Goal: Task Accomplishment & Management: Manage account settings

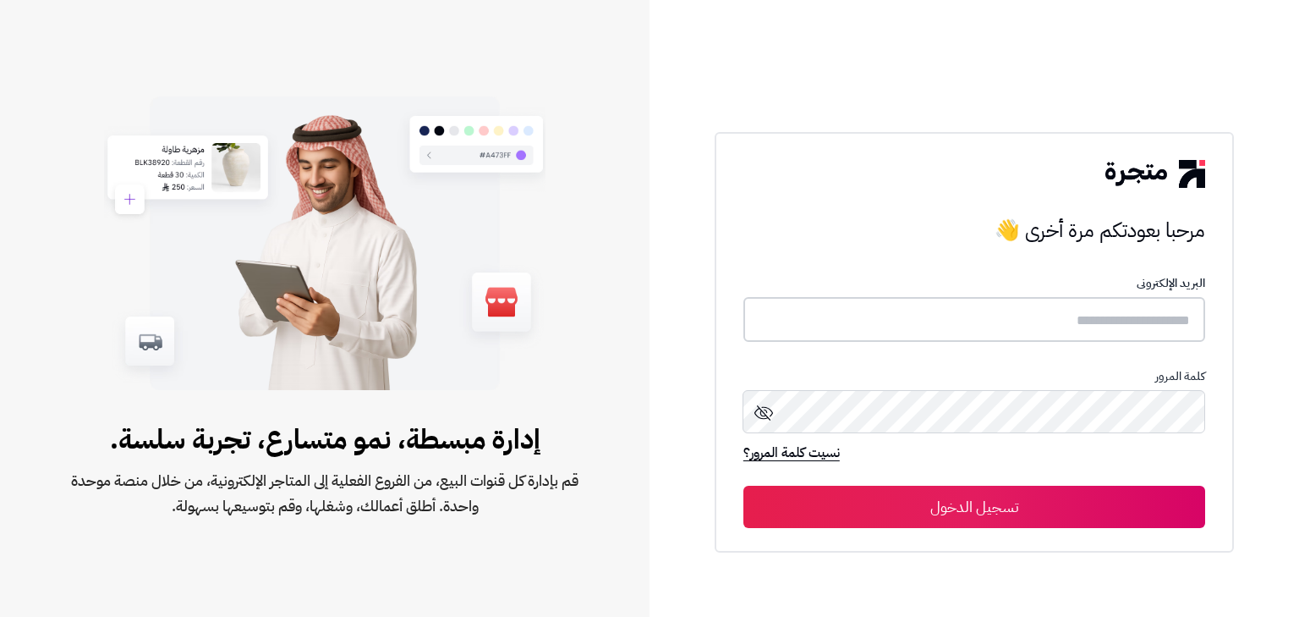
type input "*****"
click at [1015, 498] on button "تسجيل الدخول" at bounding box center [975, 506] width 462 height 42
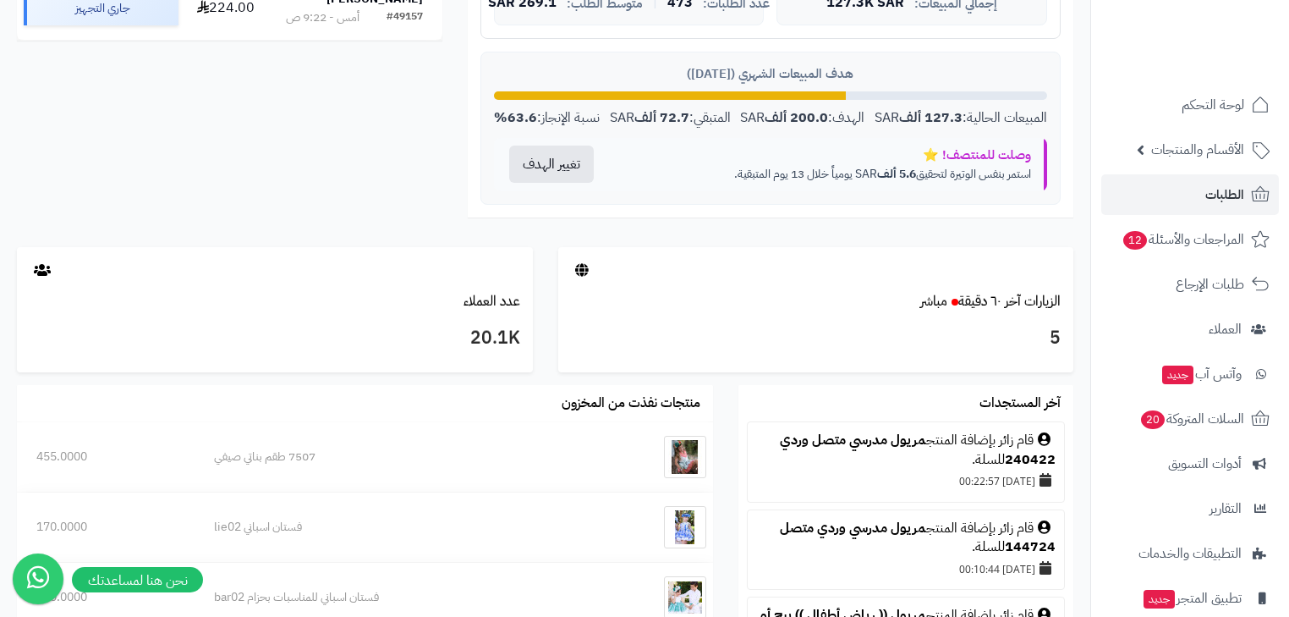
scroll to position [474, 0]
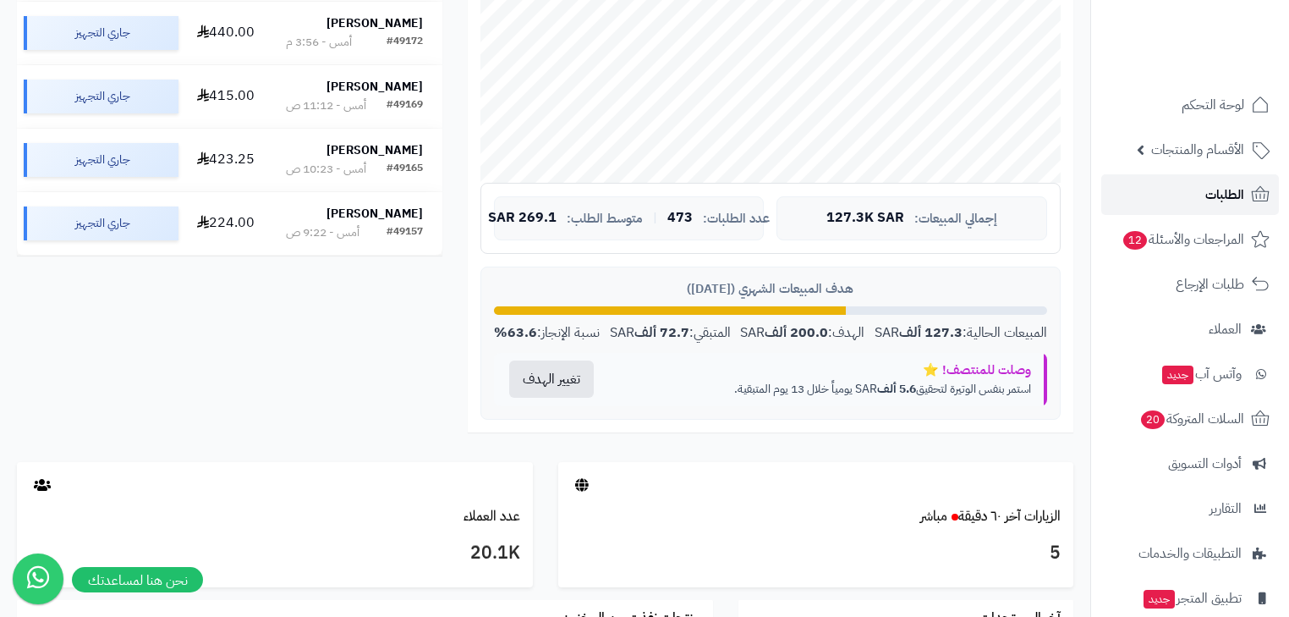
click at [1212, 189] on span "الطلبات" at bounding box center [1224, 195] width 39 height 24
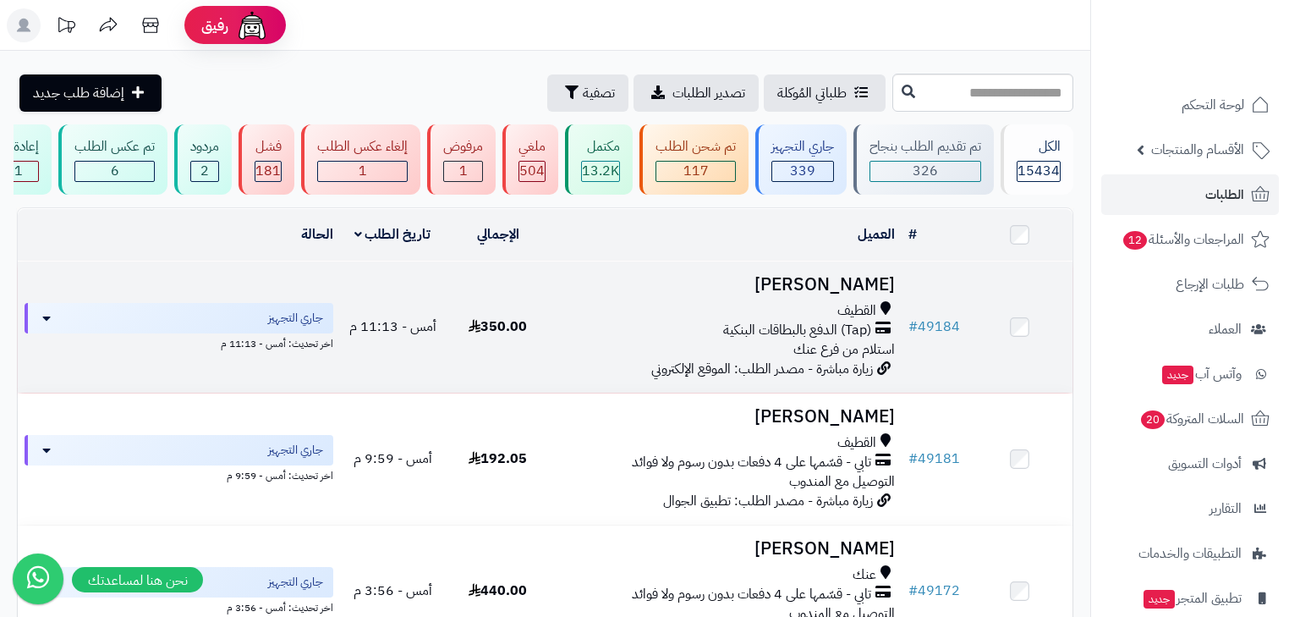
click at [849, 294] on h3 "محمد آل مرهون" at bounding box center [726, 284] width 338 height 19
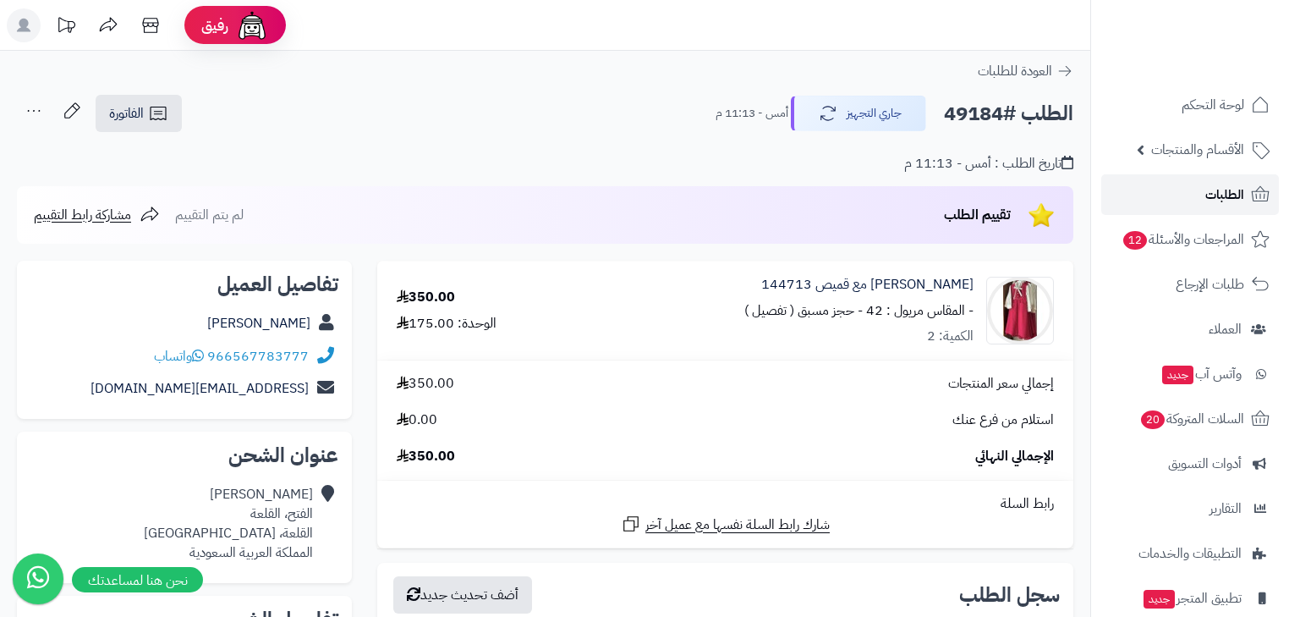
click at [1216, 188] on span "الطلبات" at bounding box center [1224, 195] width 39 height 24
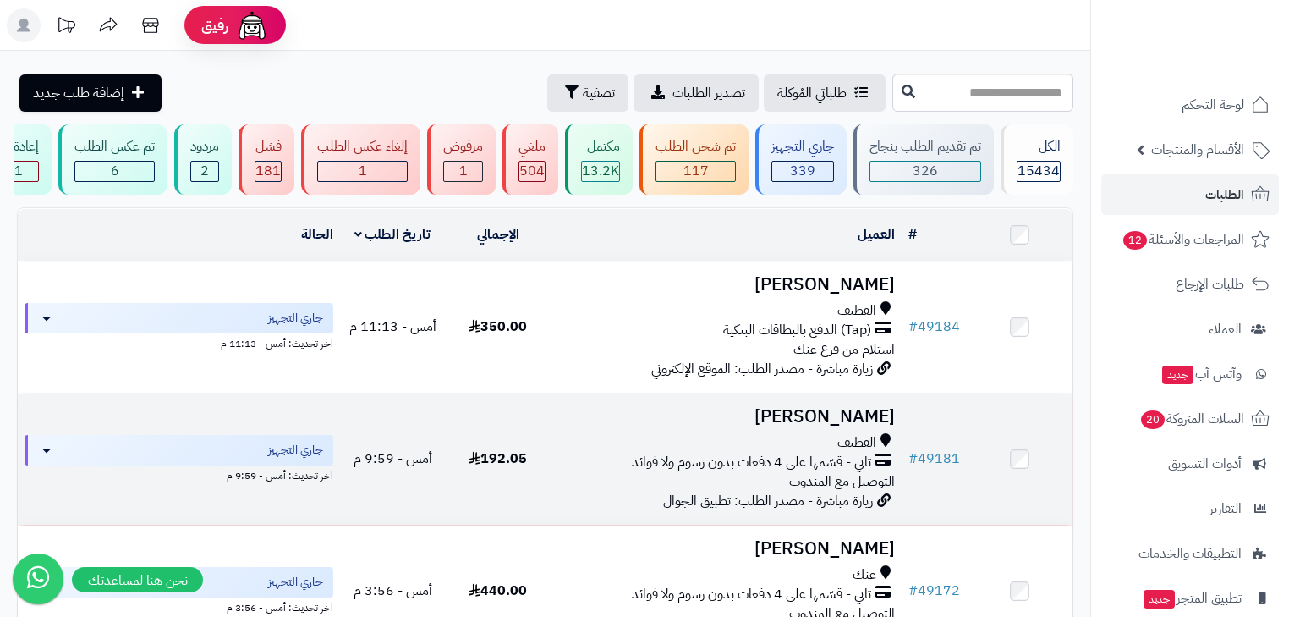
click at [818, 426] on h3 "[PERSON_NAME]" at bounding box center [726, 416] width 338 height 19
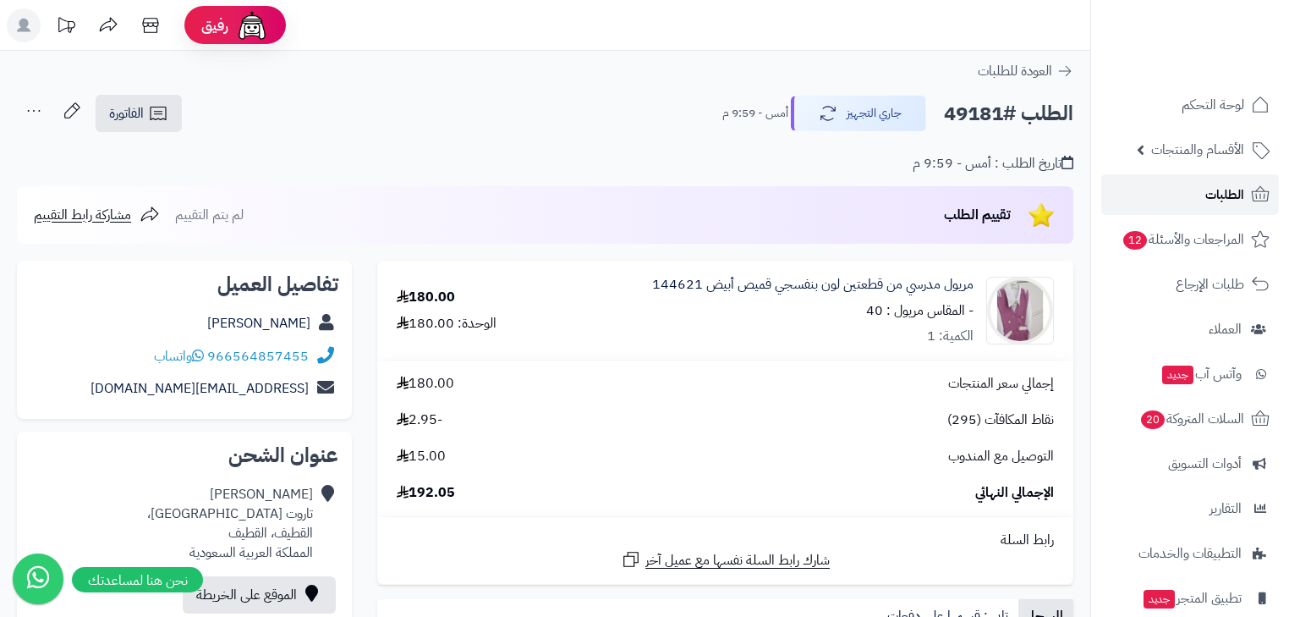
click at [1200, 195] on link "الطلبات" at bounding box center [1190, 194] width 178 height 41
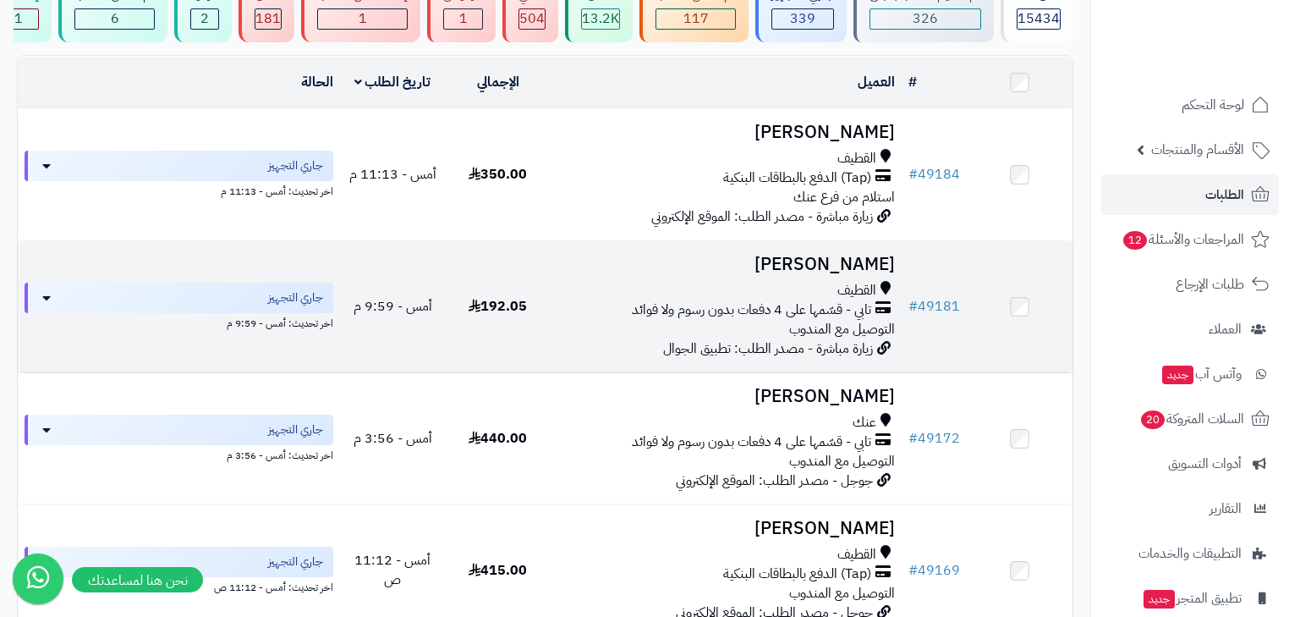
scroll to position [203, 0]
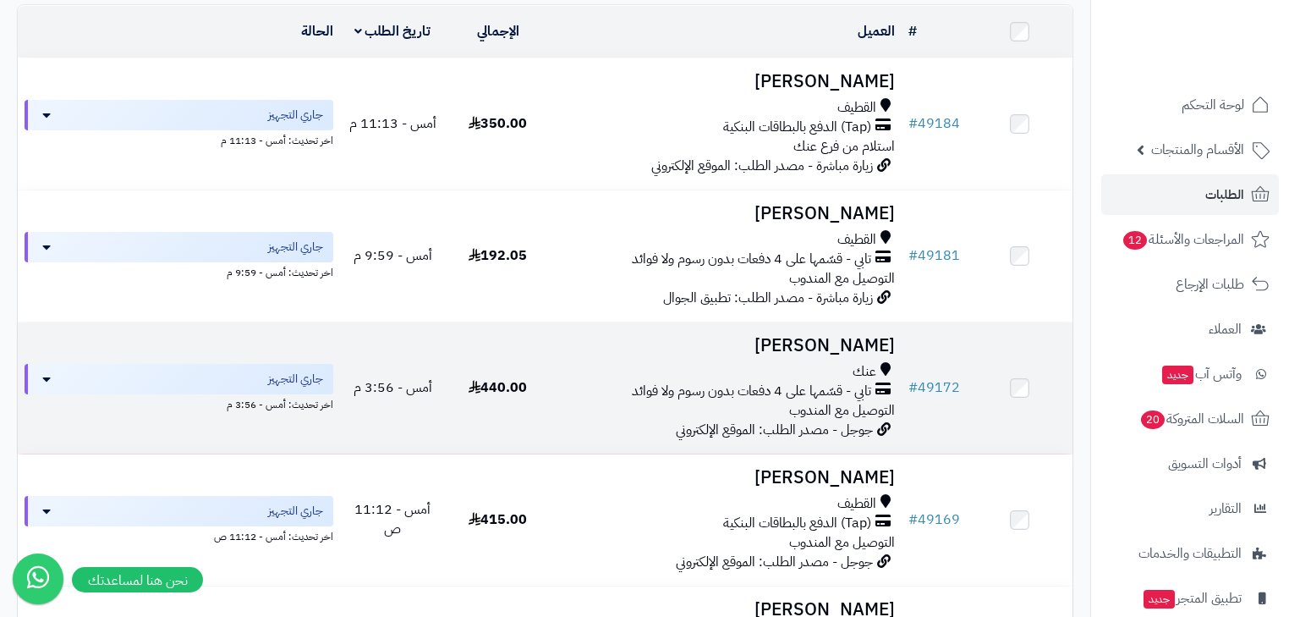
click at [867, 369] on td "Maha Alkhaldi عنك تابي - قسّمها على 4 دفعات بدون رسوم ولا فوائد التوصيل مع المن…" at bounding box center [726, 387] width 351 height 131
click at [946, 398] on link "# 49172" at bounding box center [934, 387] width 52 height 20
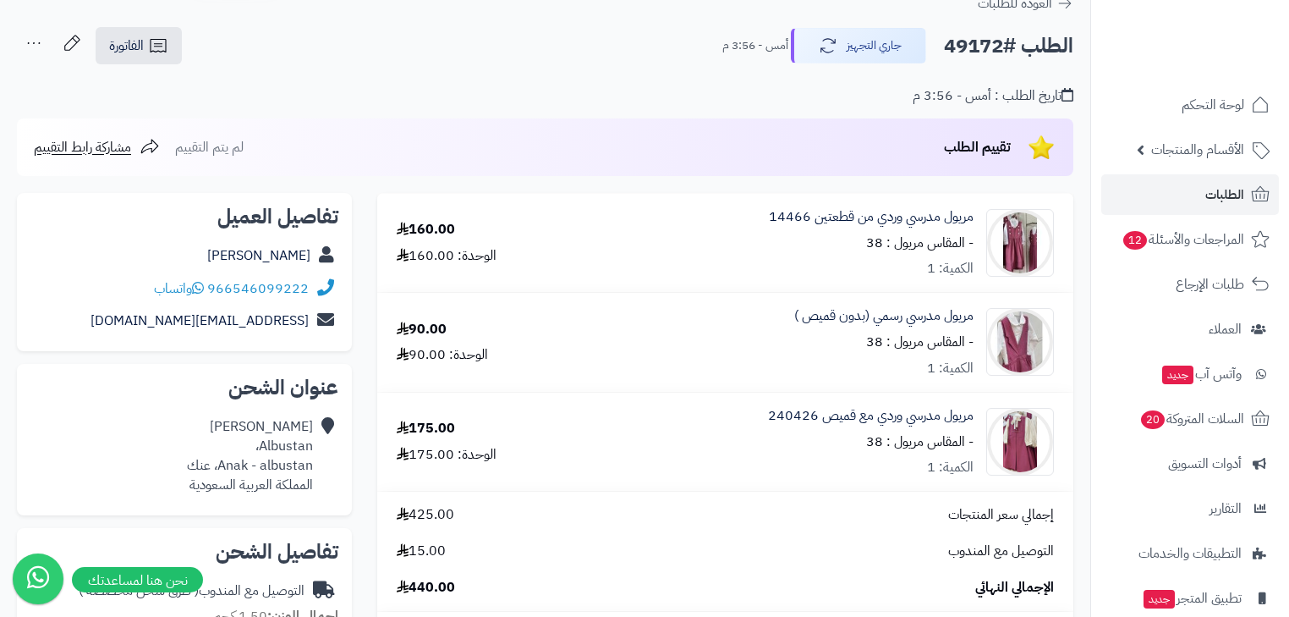
scroll to position [68, 0]
click at [1188, 190] on link "الطلبات" at bounding box center [1190, 194] width 178 height 41
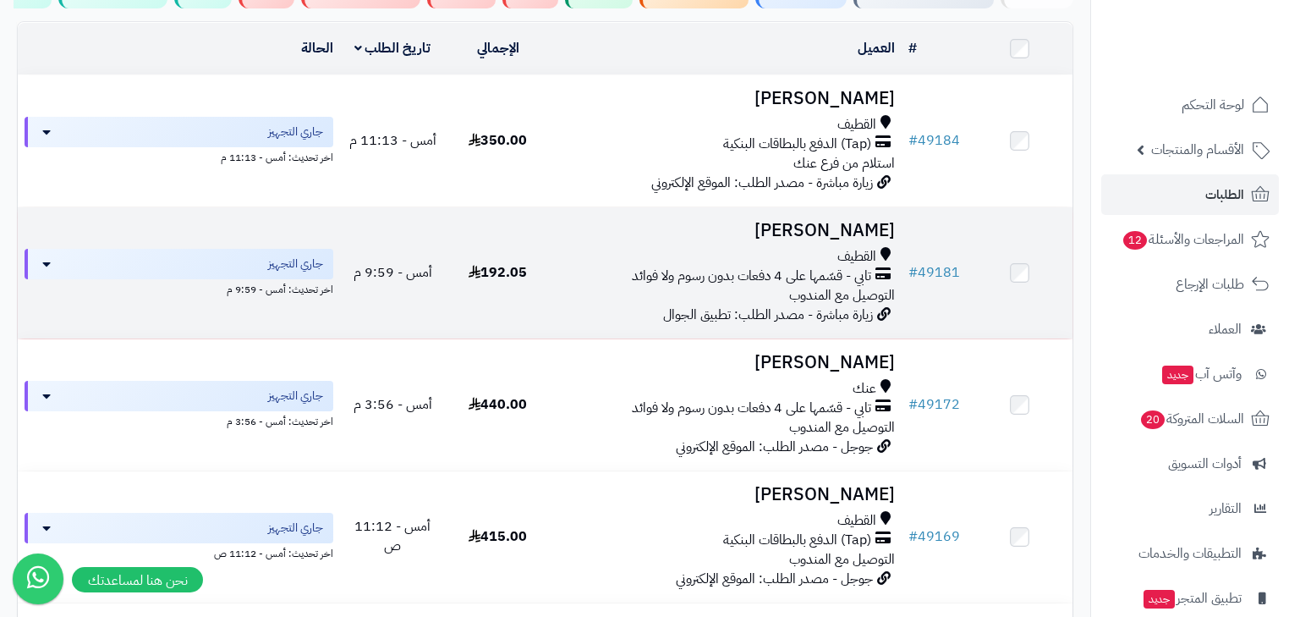
scroll to position [203, 0]
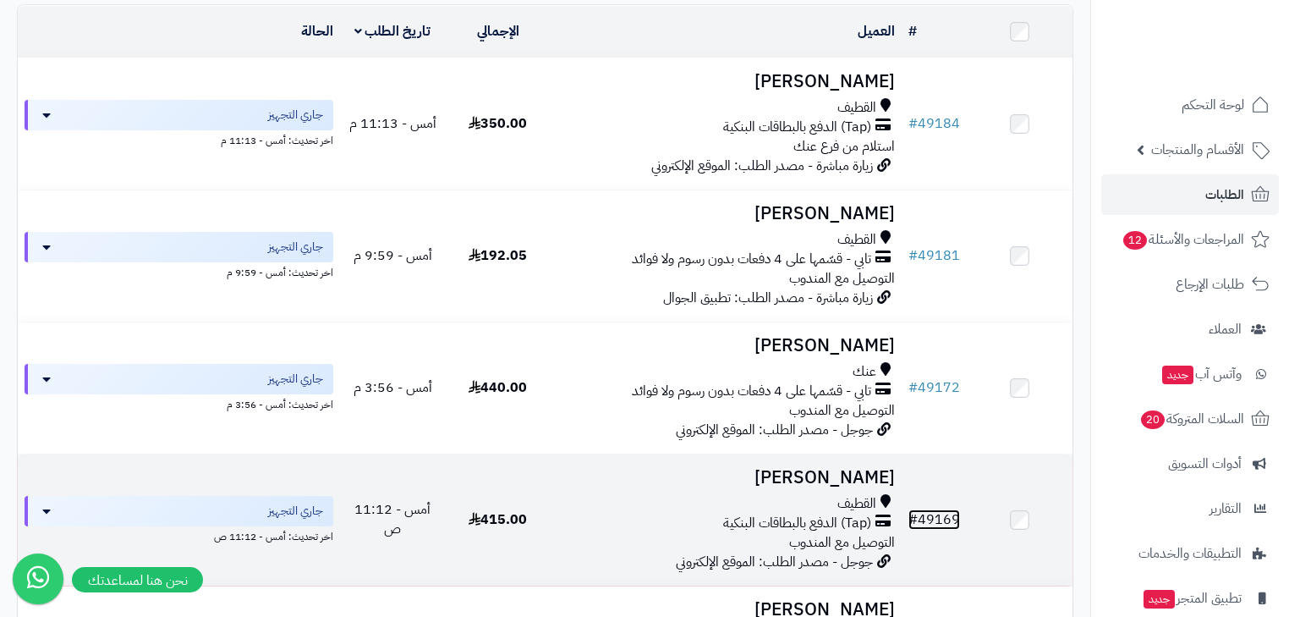
click at [946, 528] on link "# 49169" at bounding box center [934, 519] width 52 height 20
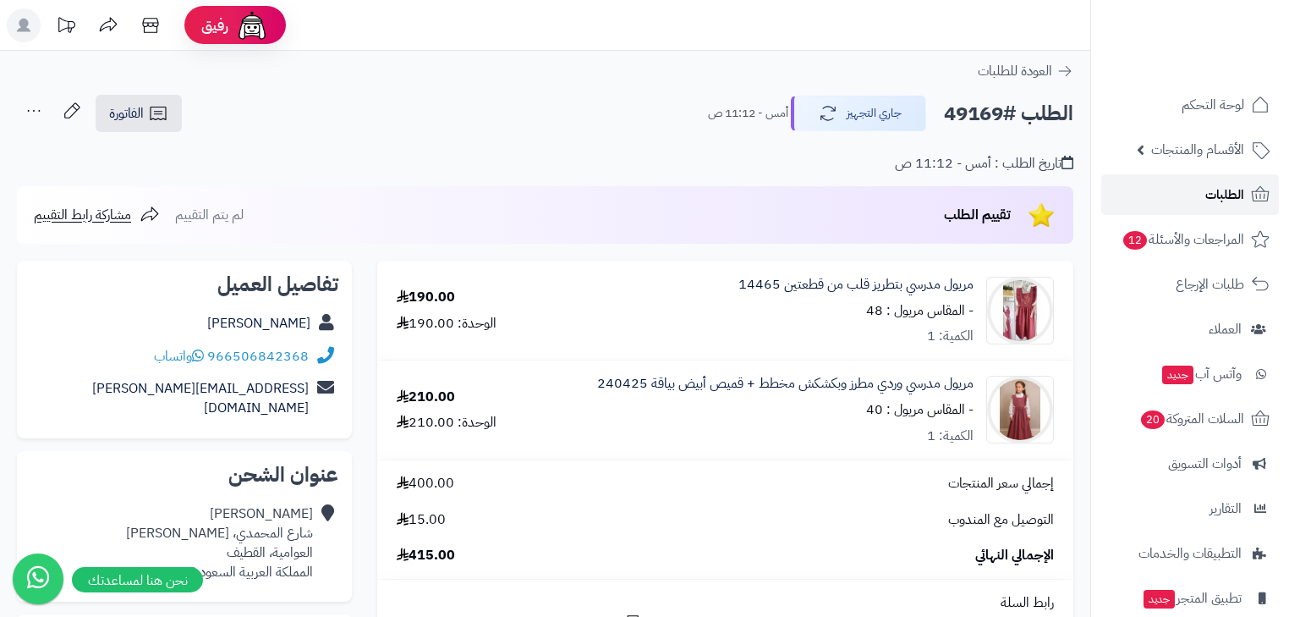
click at [1198, 200] on link "الطلبات" at bounding box center [1190, 194] width 178 height 41
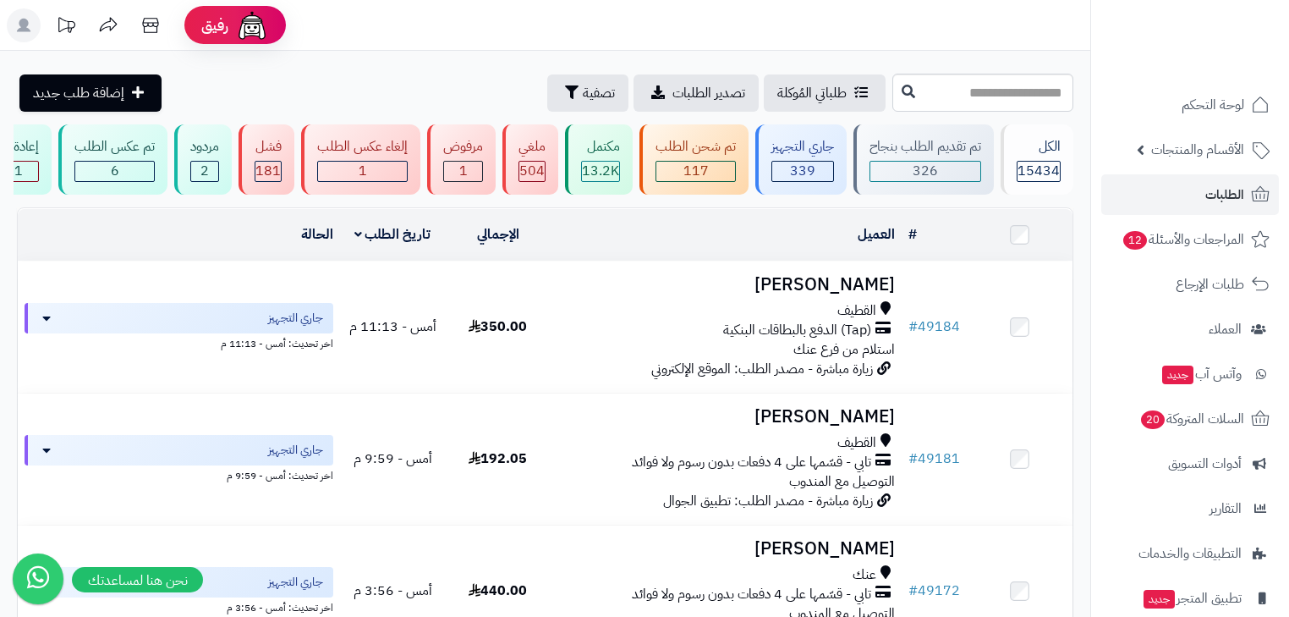
click at [16, 30] on rect at bounding box center [24, 25] width 34 height 34
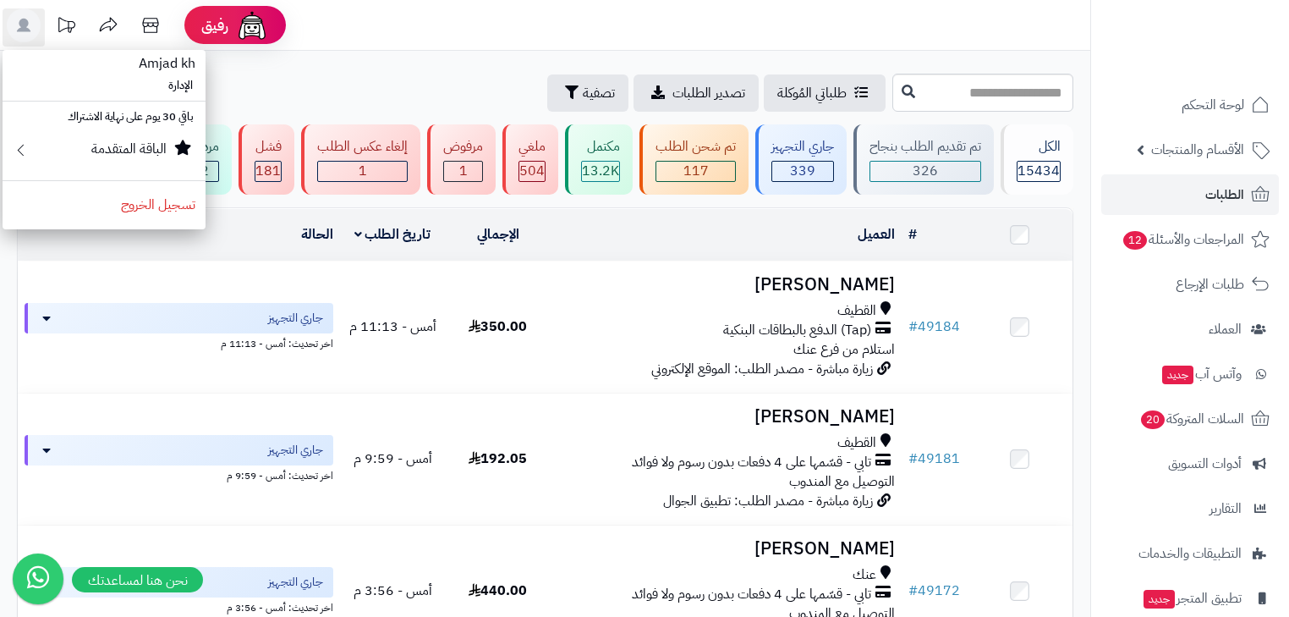
click at [491, 22] on header "رفيق ! 0 الطلبات معالجة مكتمل إرجاع المنتجات العملاء المتواجدون الان 20078 عملا…" at bounding box center [644, 25] width 1289 height 51
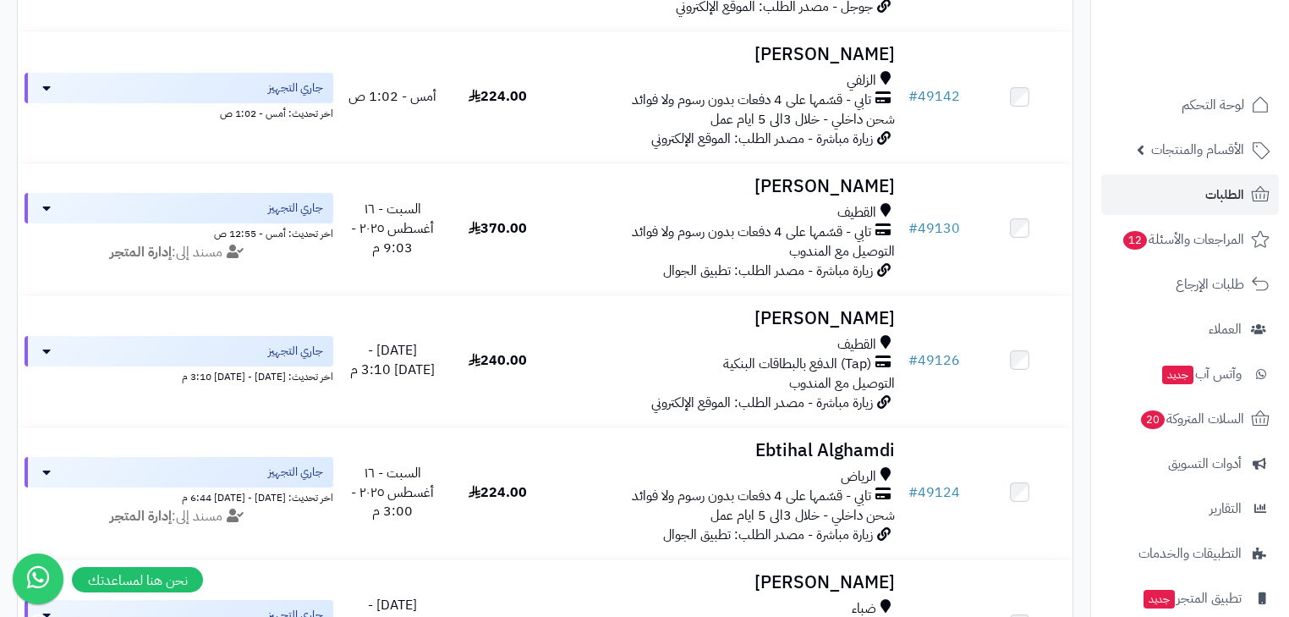
scroll to position [1286, 0]
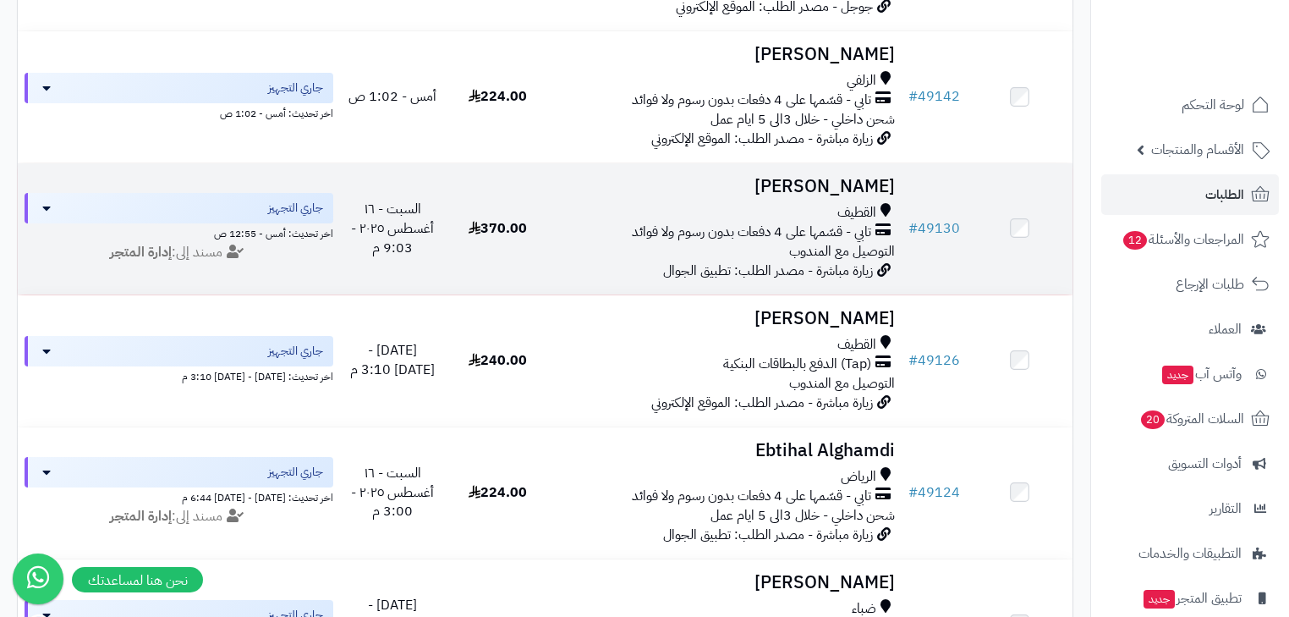
click at [826, 196] on h3 "Reem Alamiri" at bounding box center [726, 186] width 338 height 19
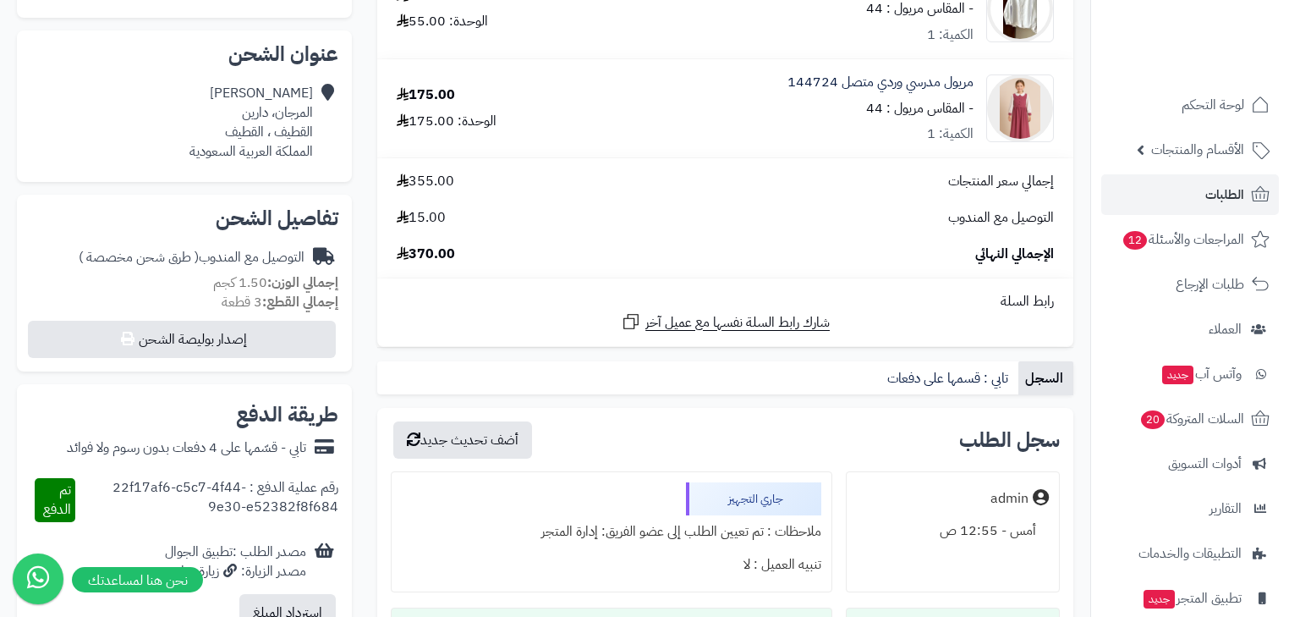
scroll to position [413, 0]
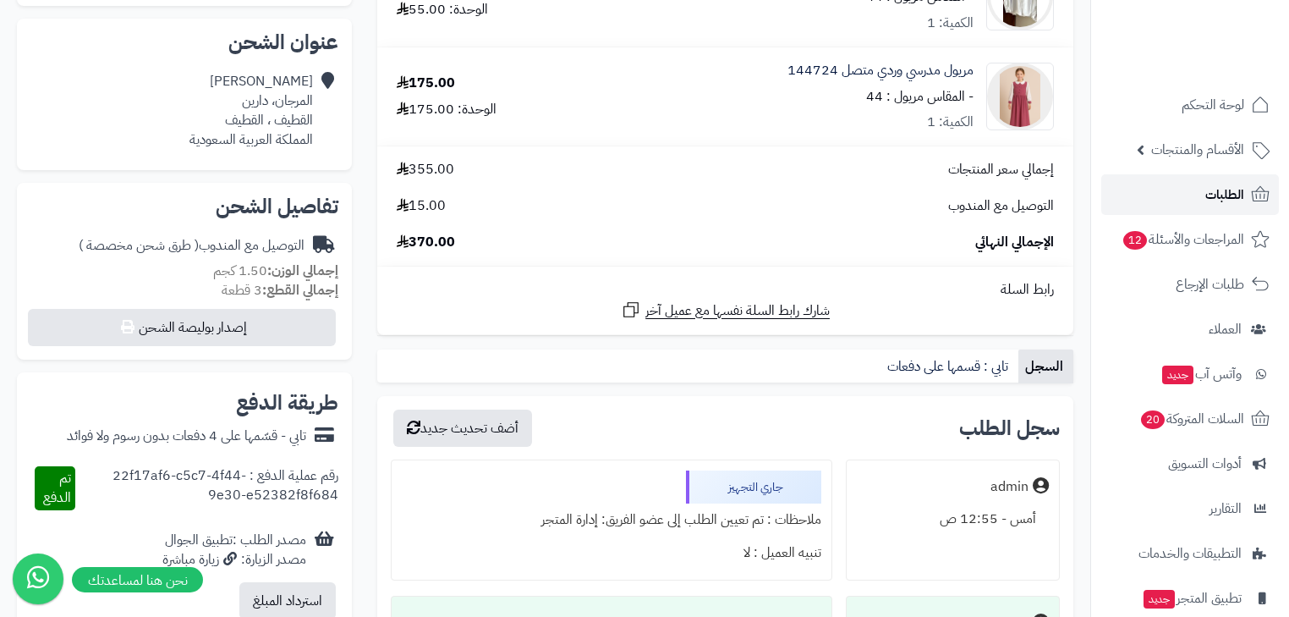
click at [1221, 183] on span "الطلبات" at bounding box center [1224, 195] width 39 height 24
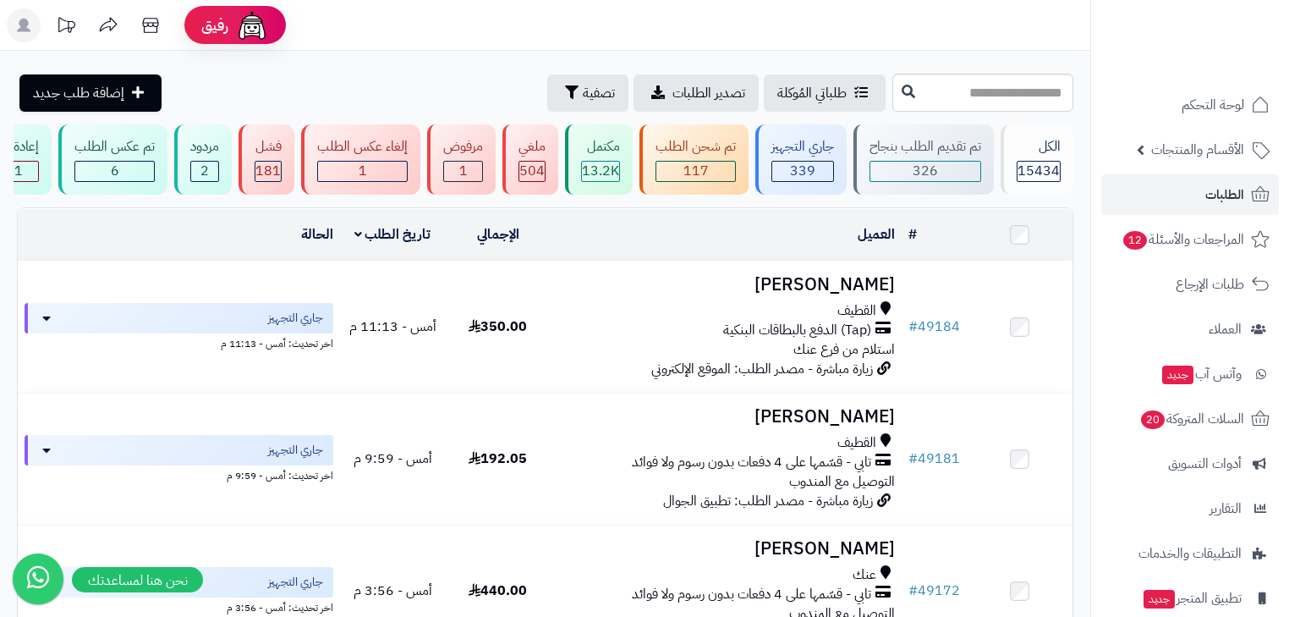
click at [35, 25] on rect at bounding box center [24, 25] width 34 height 34
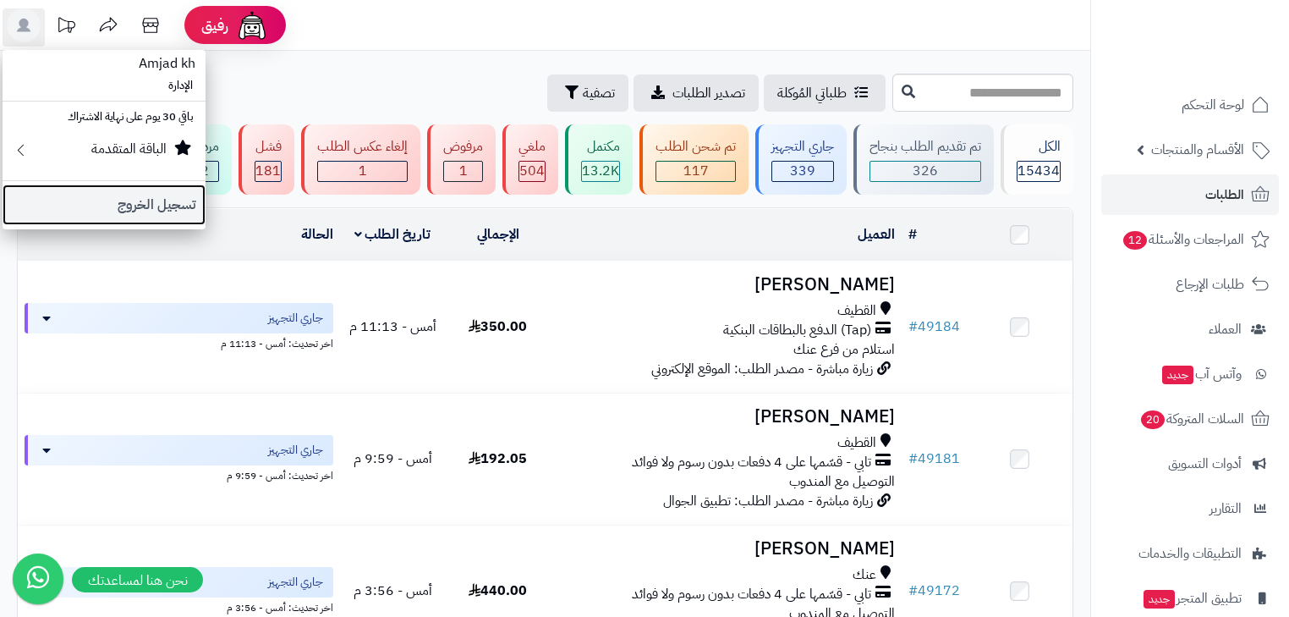
click at [117, 190] on link "تسجيل الخروج" at bounding box center [104, 204] width 203 height 41
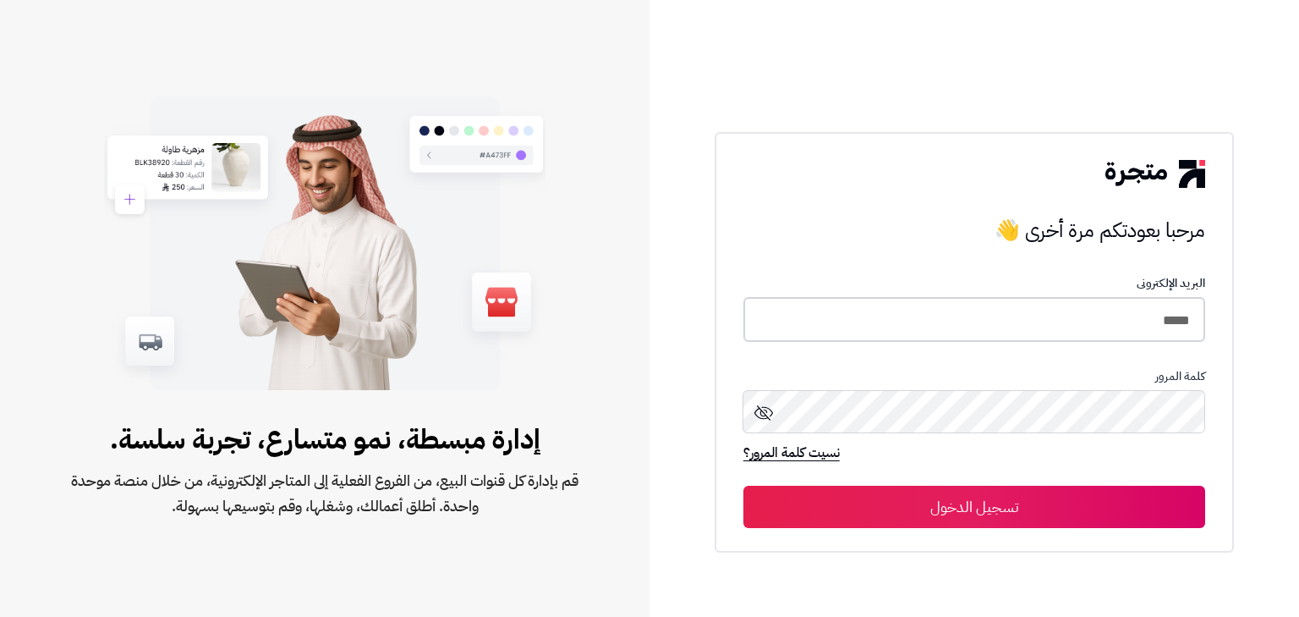
click at [1140, 326] on input "*****" at bounding box center [975, 319] width 462 height 45
type input "*****"
click at [1051, 499] on button "تسجيل الدخول" at bounding box center [975, 506] width 462 height 42
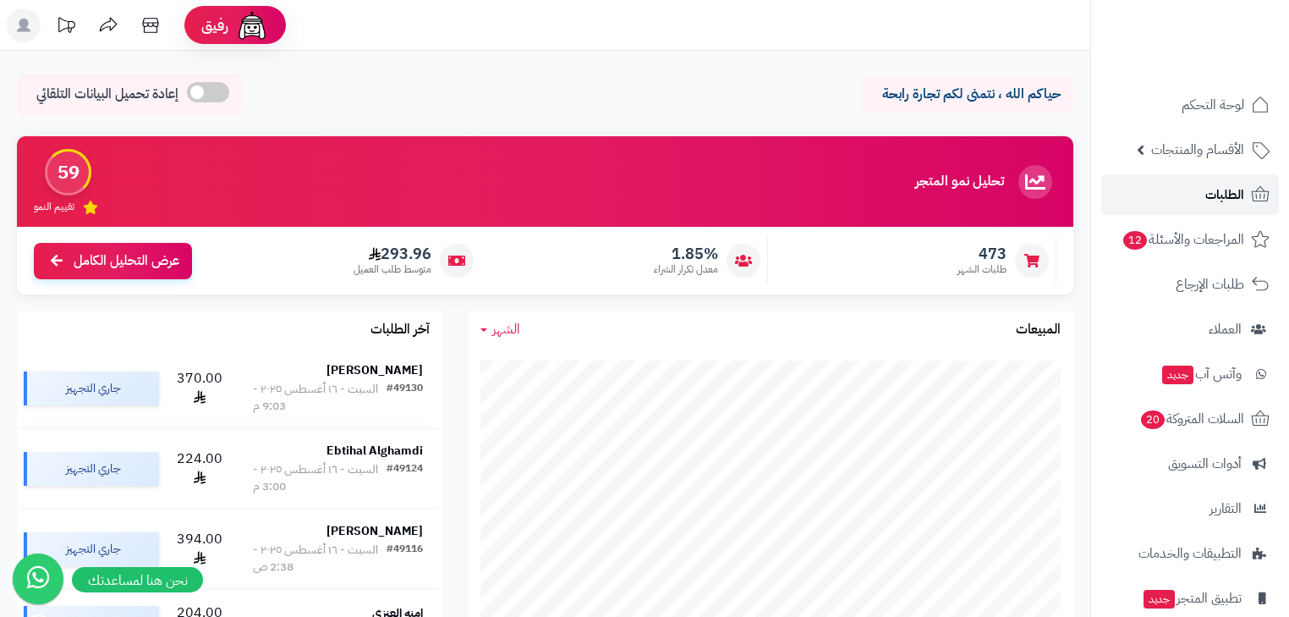
click at [1219, 191] on span "الطلبات" at bounding box center [1224, 195] width 39 height 24
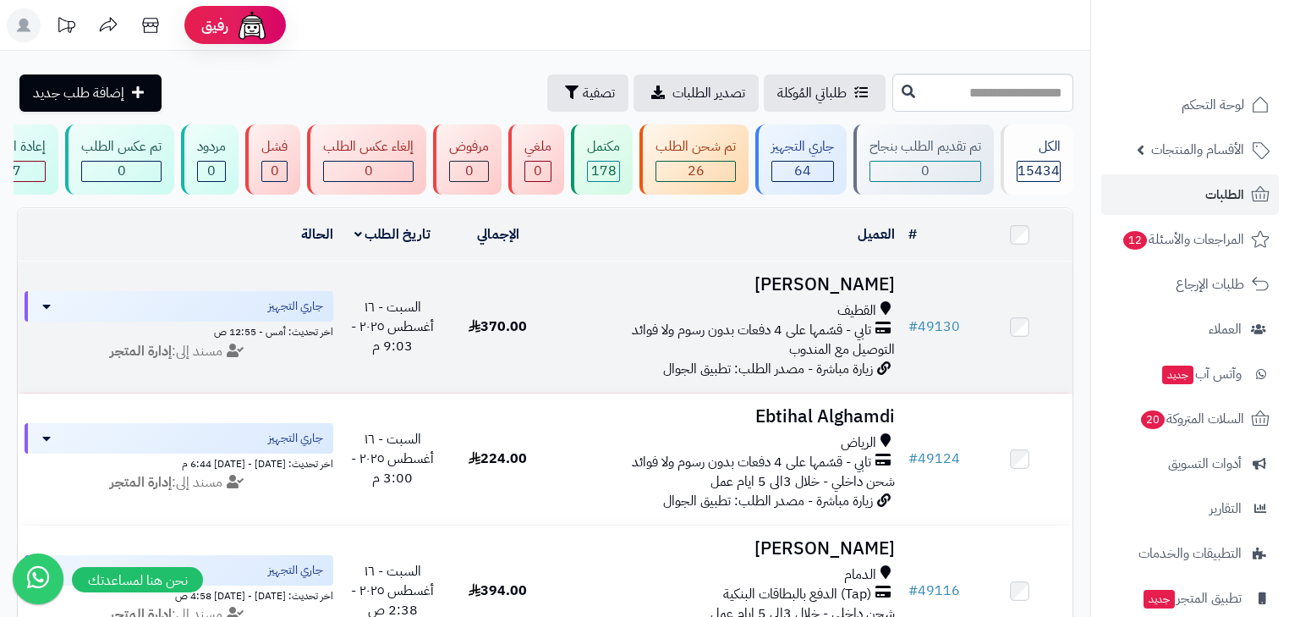
click at [866, 294] on h3 "[PERSON_NAME]" at bounding box center [726, 284] width 338 height 19
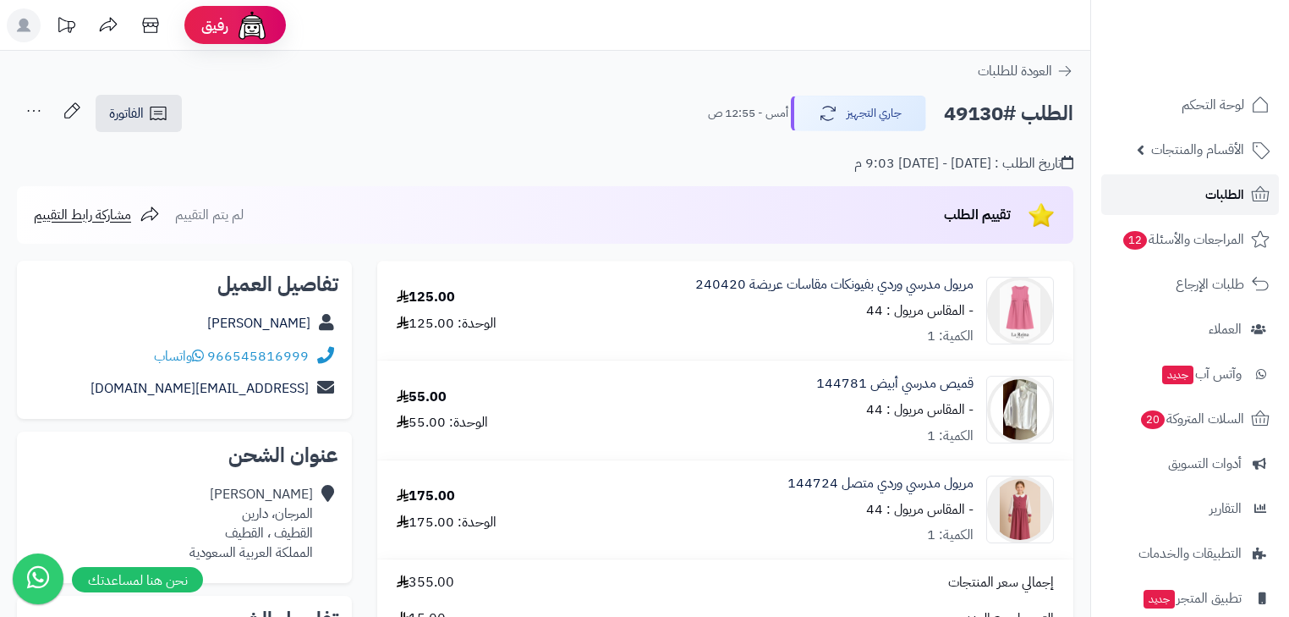
click at [1201, 197] on link "الطلبات" at bounding box center [1190, 194] width 178 height 41
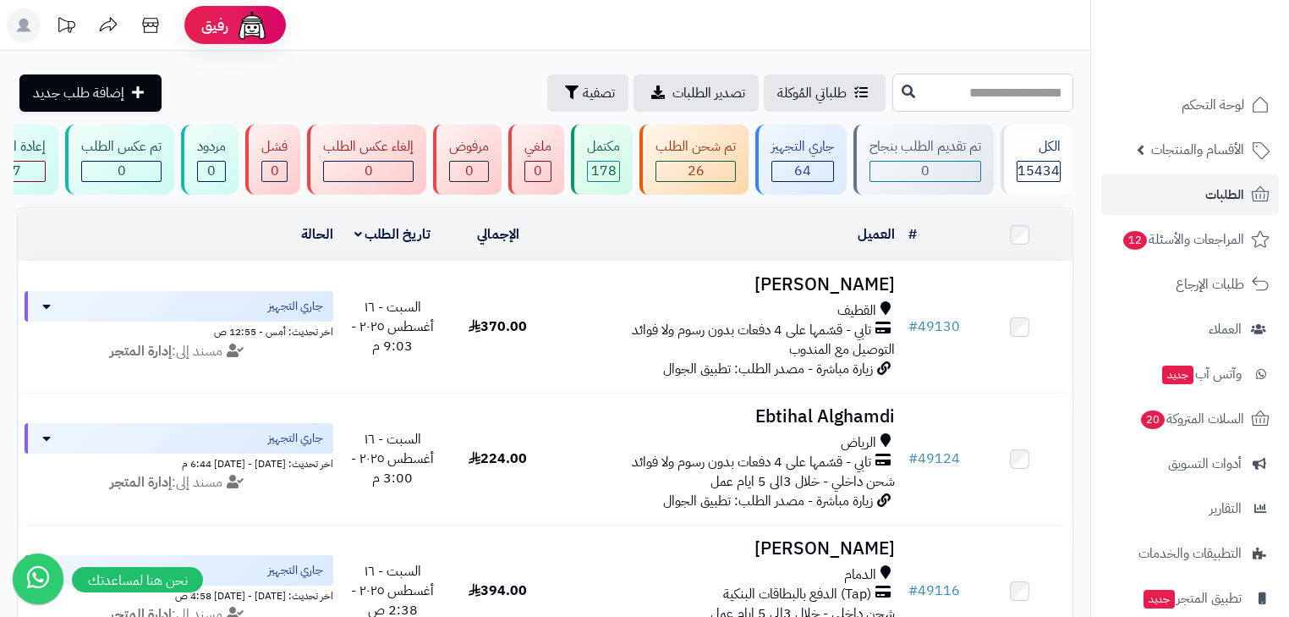
click at [924, 91] on input "text" at bounding box center [982, 93] width 181 height 38
type input "*****"
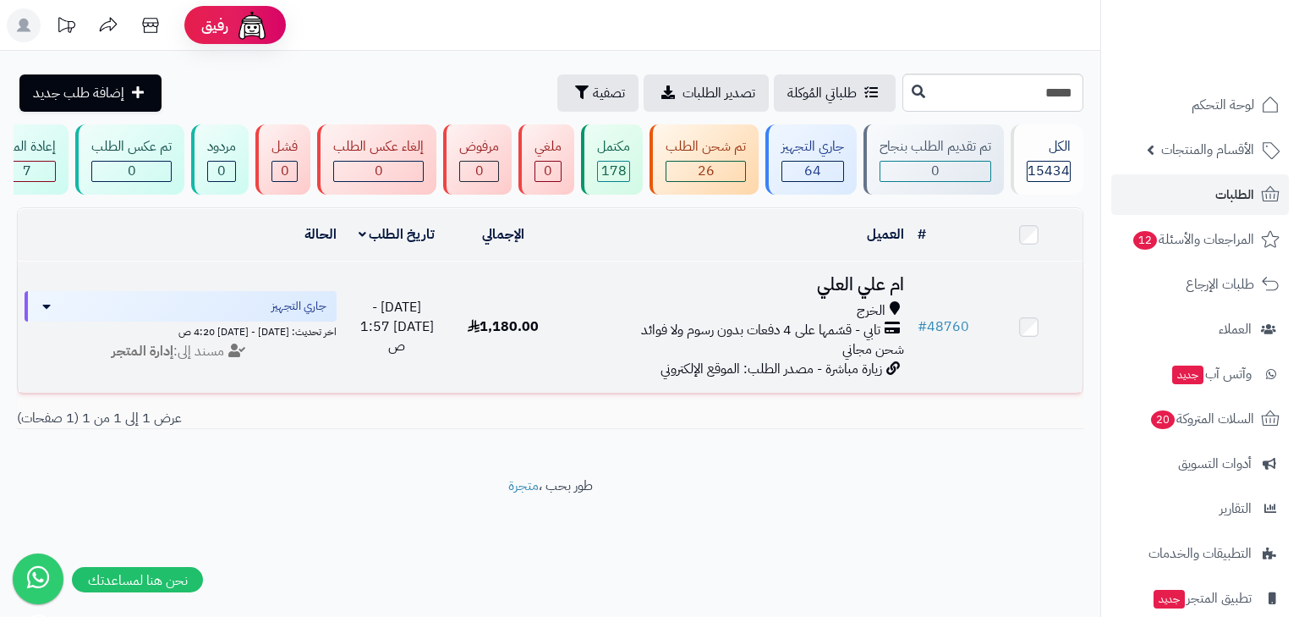
click at [832, 294] on h3 "ام علي العلي" at bounding box center [733, 284] width 341 height 19
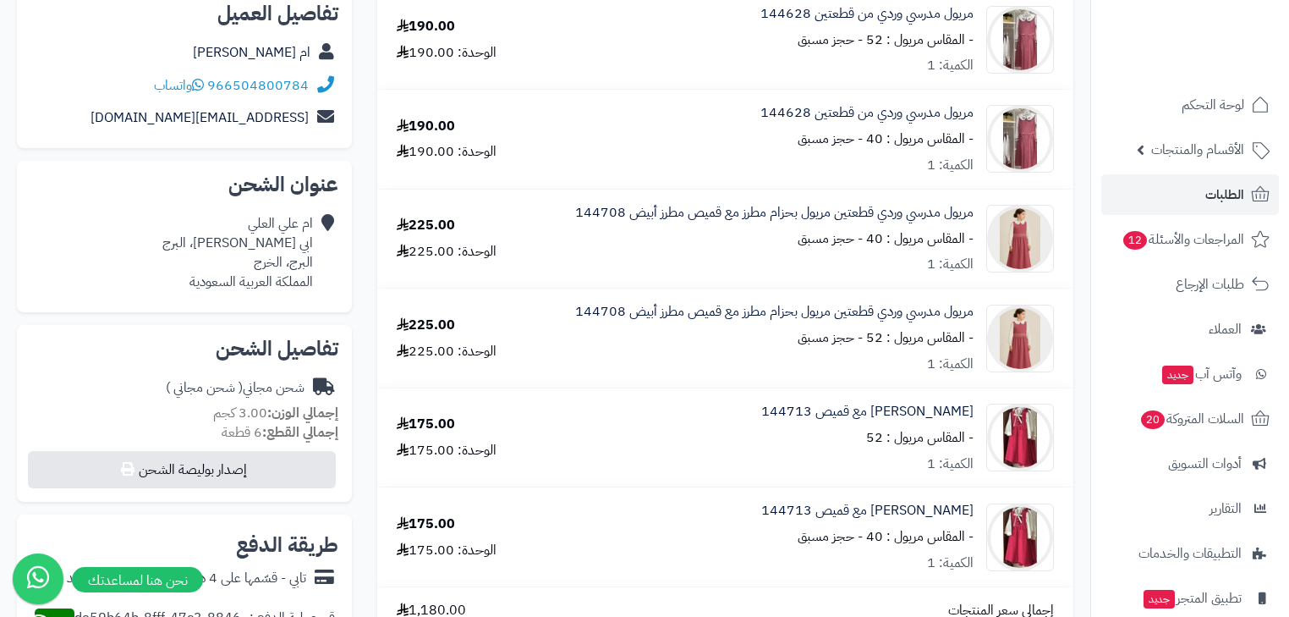
scroll to position [338, 0]
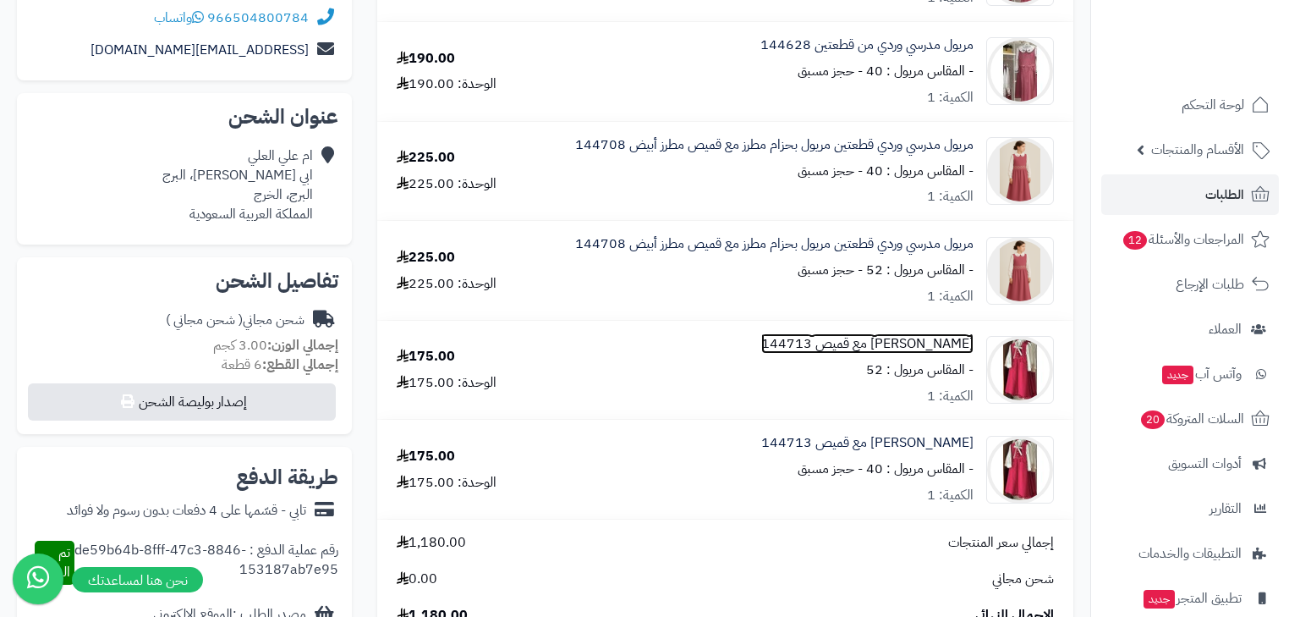
click at [876, 339] on link "[PERSON_NAME] مع قميص 144713" at bounding box center [867, 343] width 212 height 19
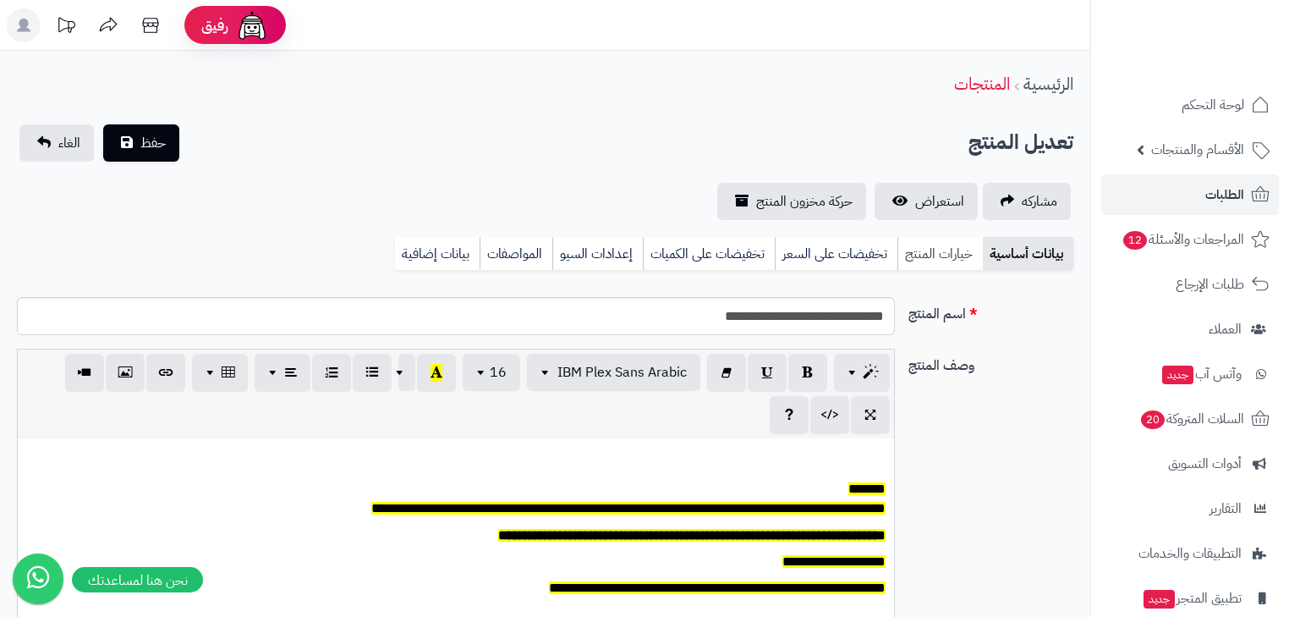
scroll to position [139, 0]
click at [923, 250] on link "خيارات المنتج" at bounding box center [939, 254] width 85 height 34
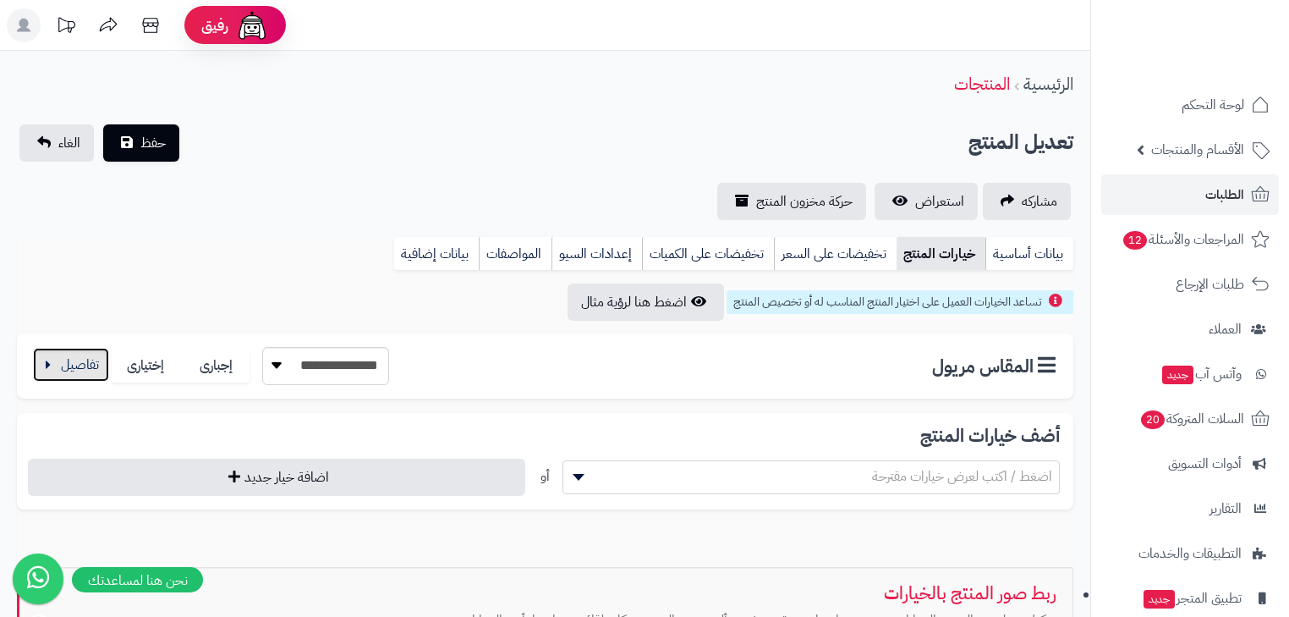
click at [83, 353] on button "button" at bounding box center [71, 365] width 76 height 34
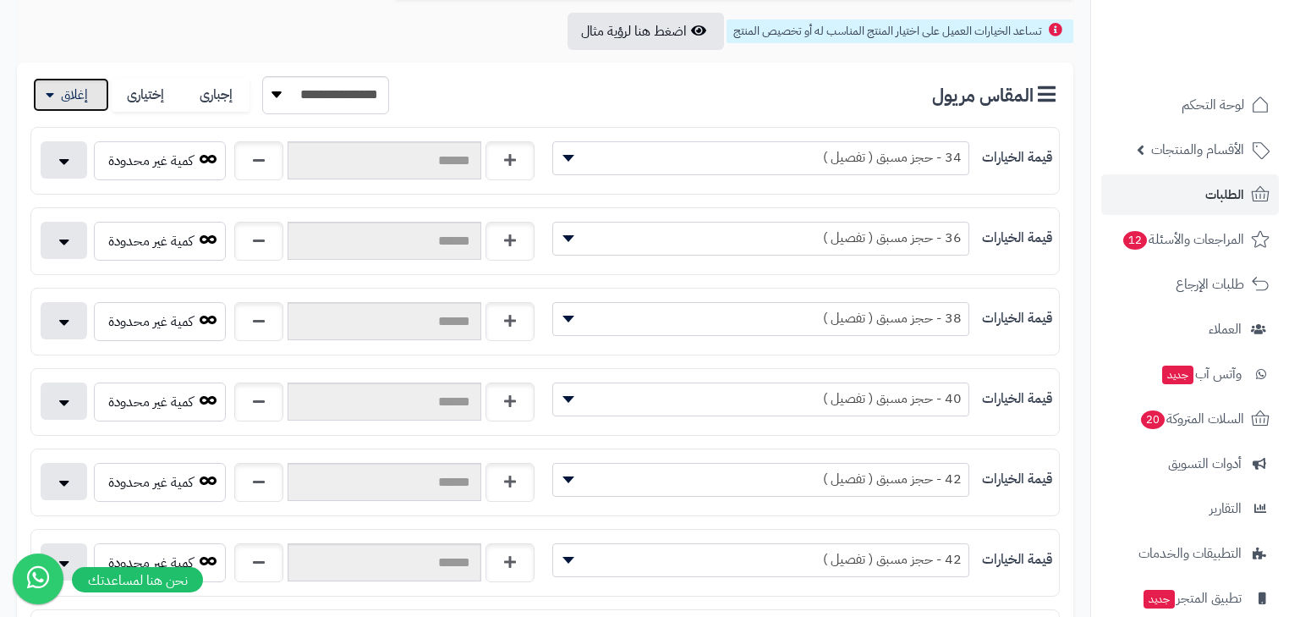
scroll to position [68, 0]
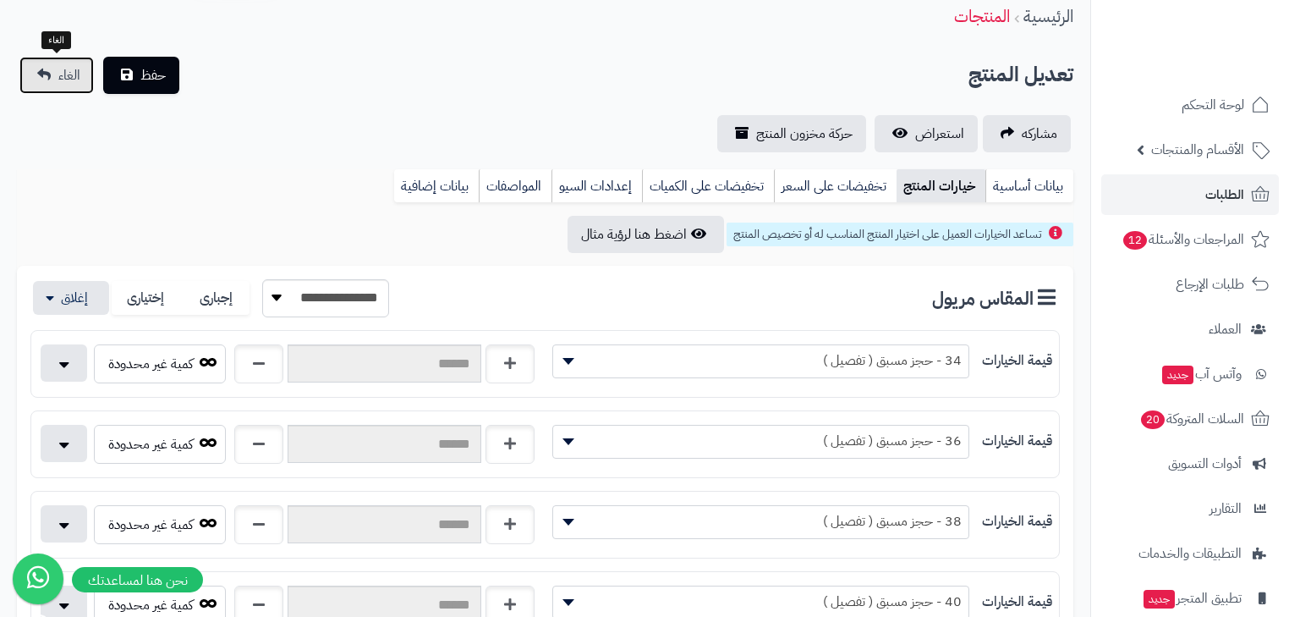
click at [27, 69] on link "الغاء" at bounding box center [56, 75] width 74 height 37
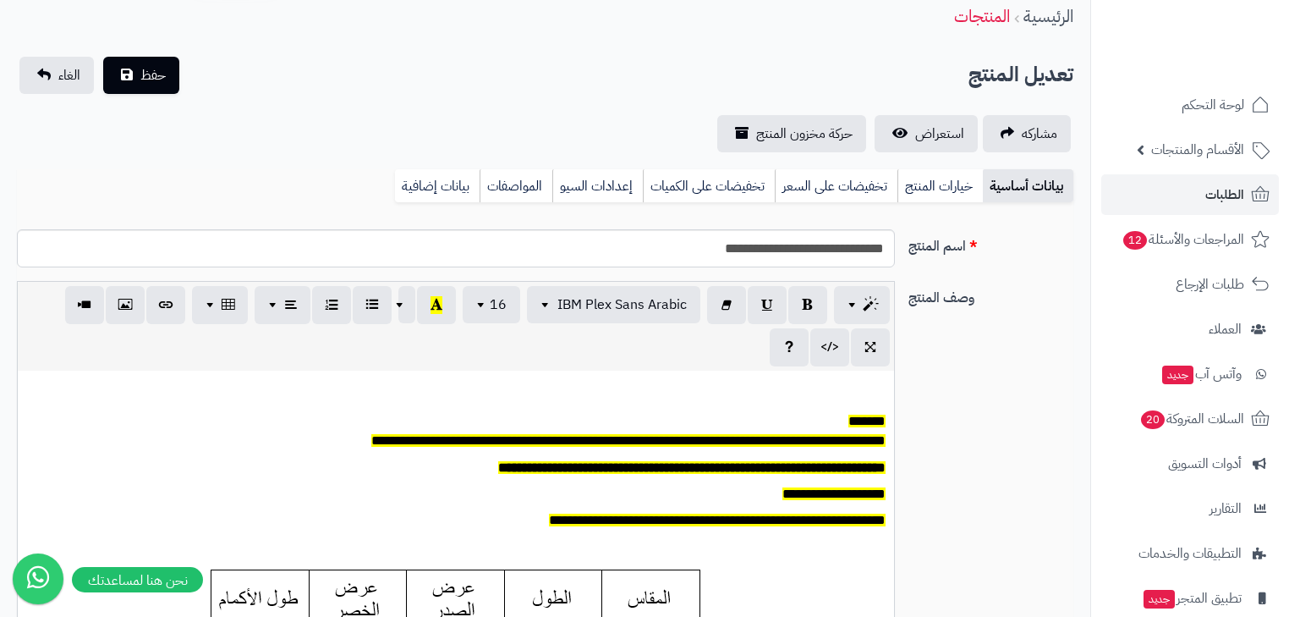
scroll to position [148, 0]
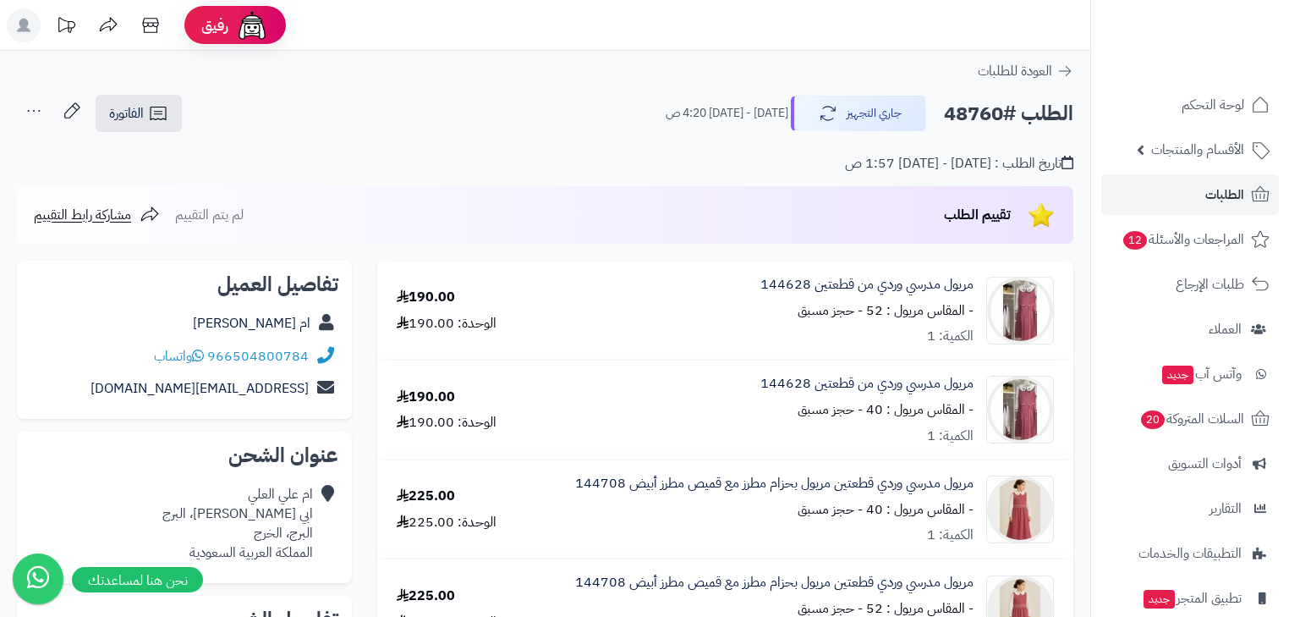
click at [980, 120] on h2 "الطلب #48760" at bounding box center [1008, 113] width 129 height 35
copy h2 "48760"
click at [1213, 185] on span "الطلبات" at bounding box center [1224, 195] width 39 height 24
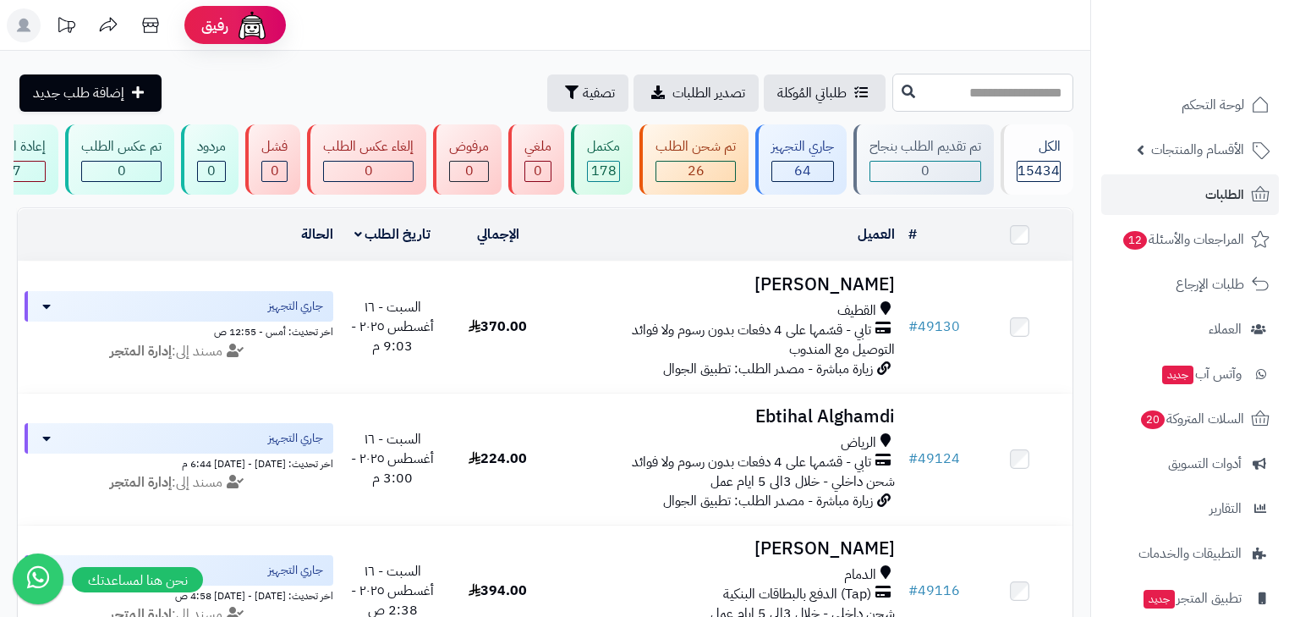
click at [996, 91] on input "text" at bounding box center [982, 93] width 181 height 38
type input "*****"
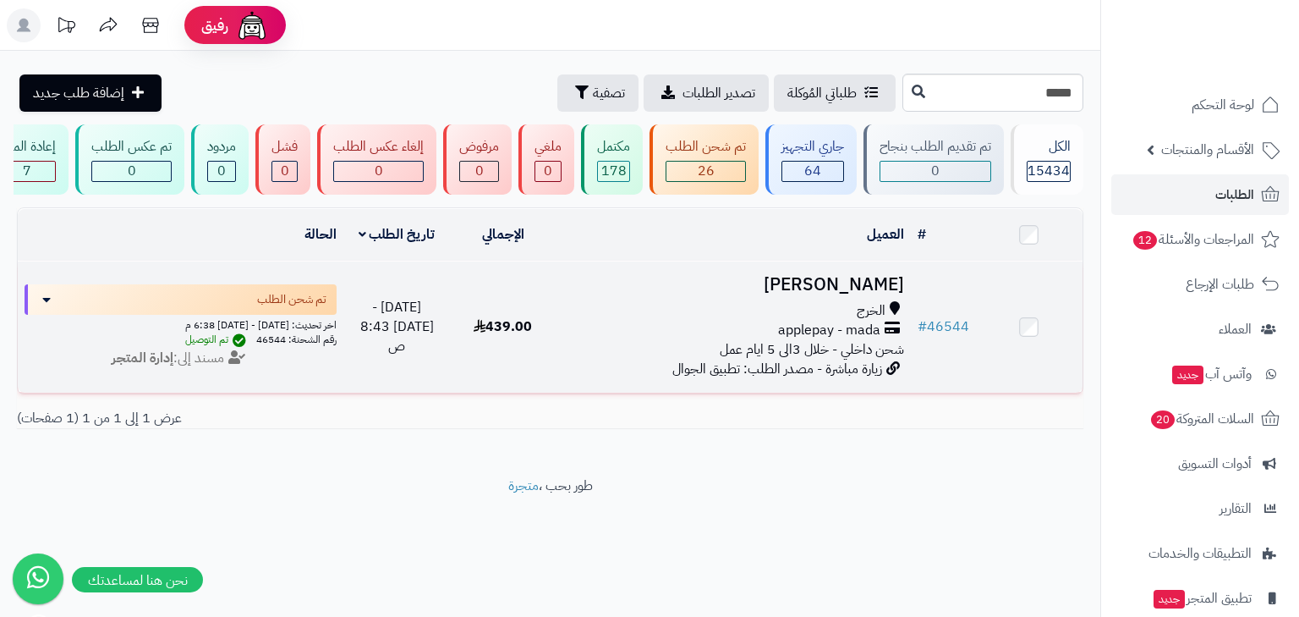
click at [847, 284] on h3 "[PERSON_NAME]" at bounding box center [733, 284] width 341 height 19
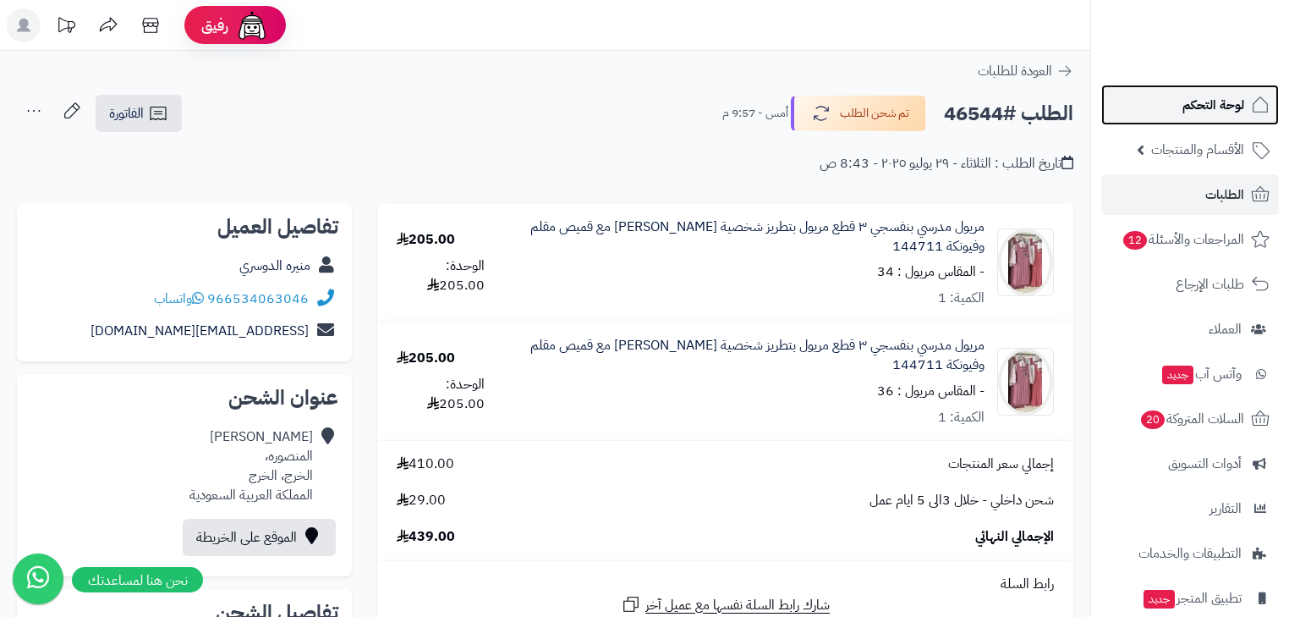
click at [1235, 113] on span "لوحة التحكم" at bounding box center [1214, 105] width 62 height 24
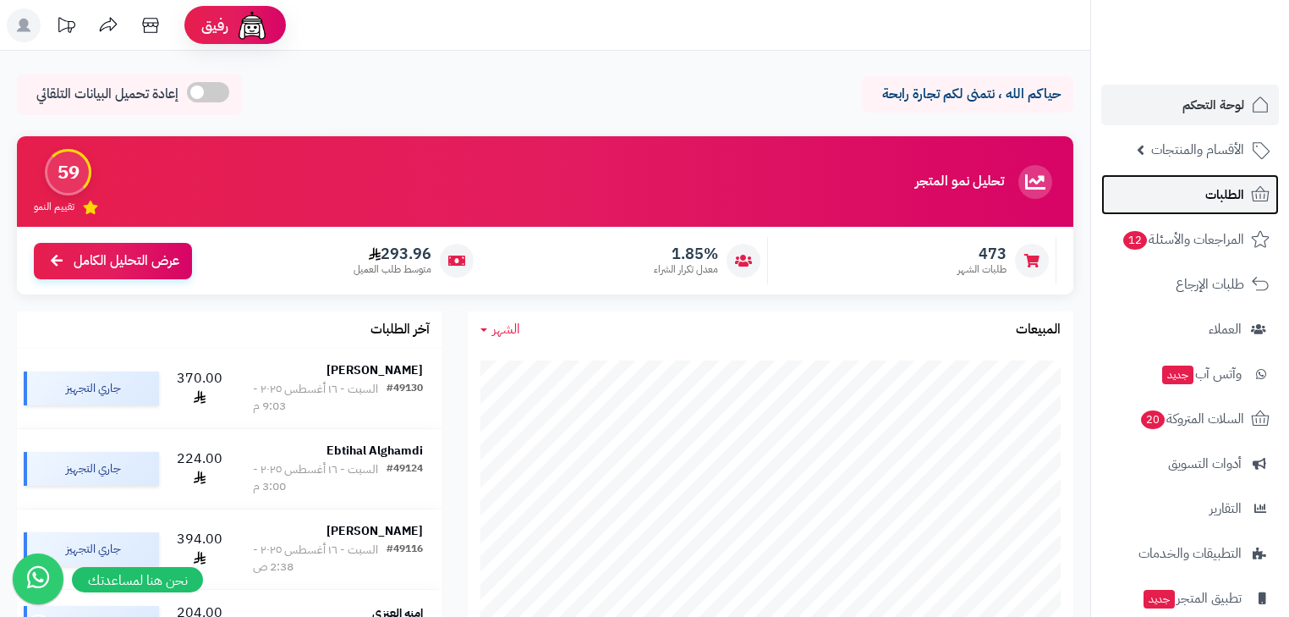
click at [1225, 196] on span "الطلبات" at bounding box center [1224, 195] width 39 height 24
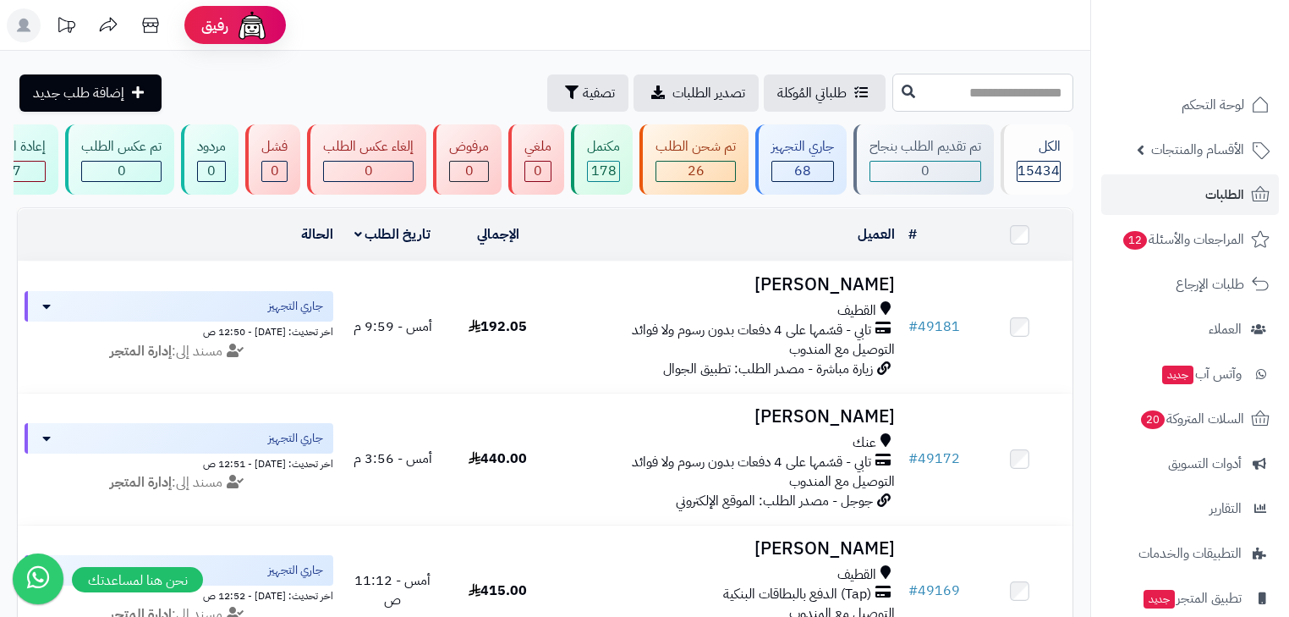
click at [989, 102] on input "text" at bounding box center [982, 93] width 181 height 38
type input "*****"
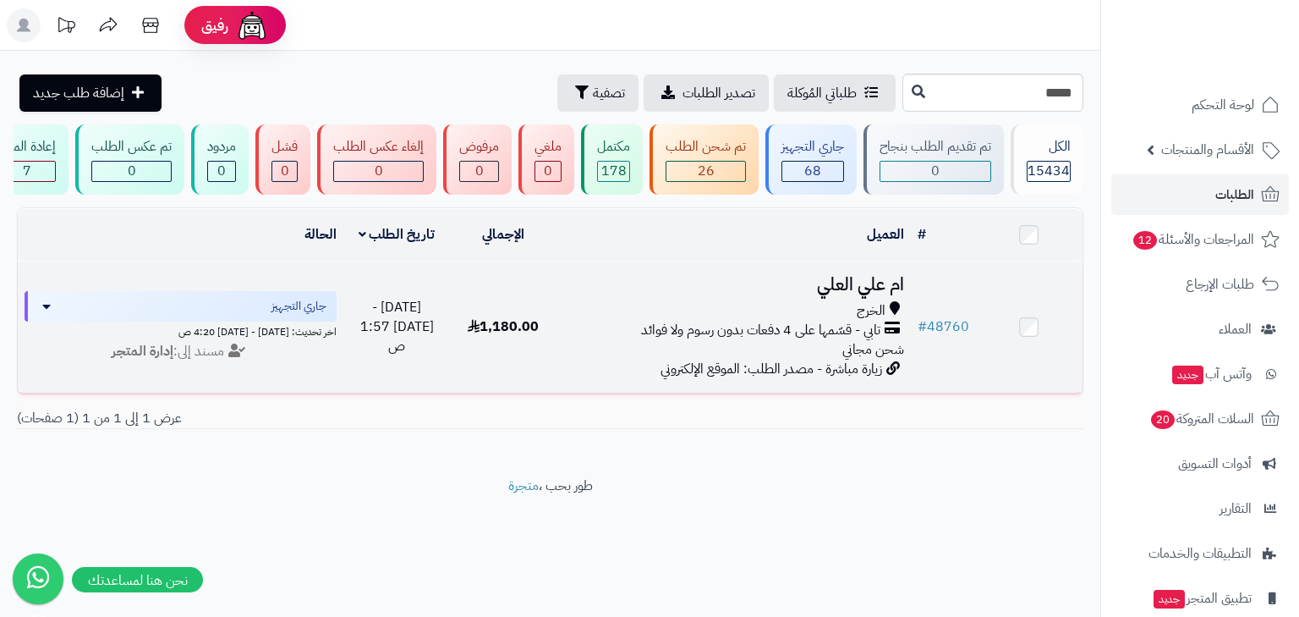
click at [850, 294] on h3 "ام علي العلي" at bounding box center [733, 284] width 341 height 19
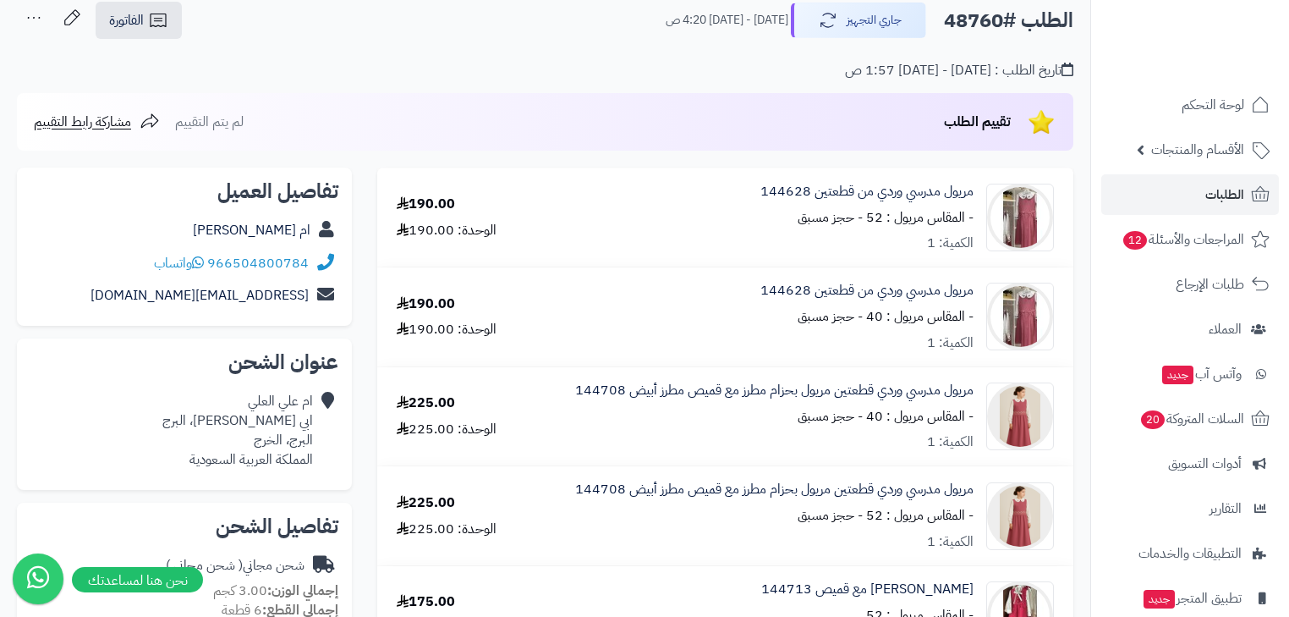
scroll to position [68, 0]
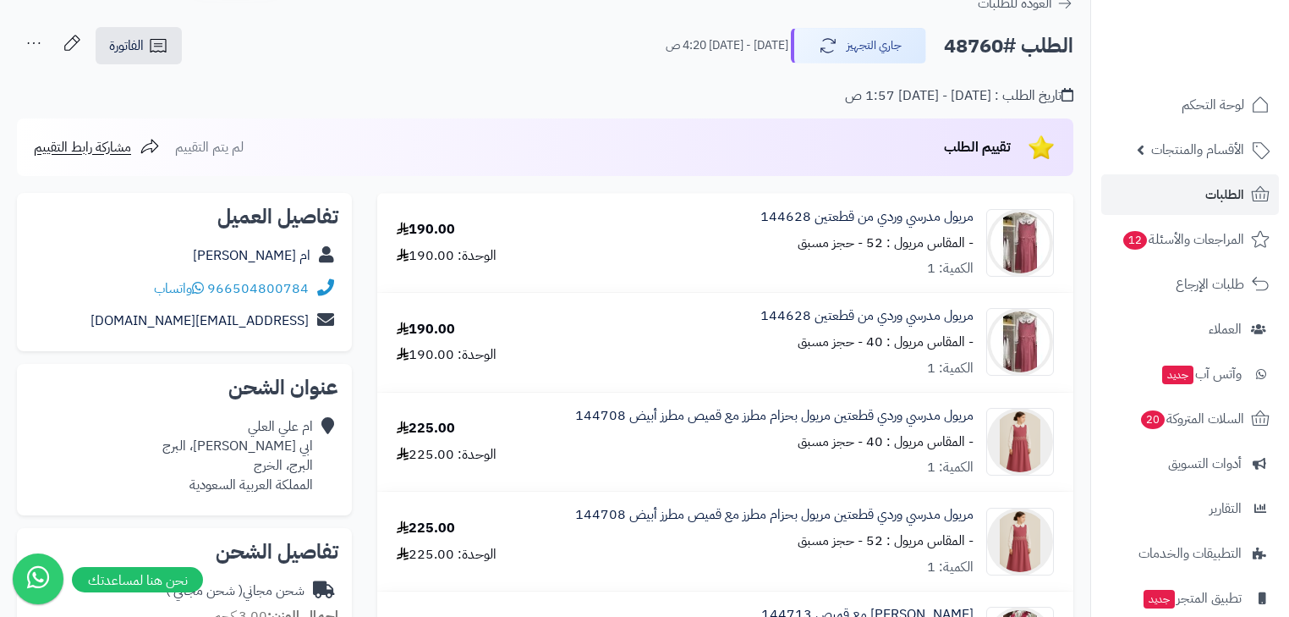
click at [1062, 142] on div "تقييم الطلب لم يتم التقييم مشاركة رابط التقييم" at bounding box center [545, 147] width 1056 height 58
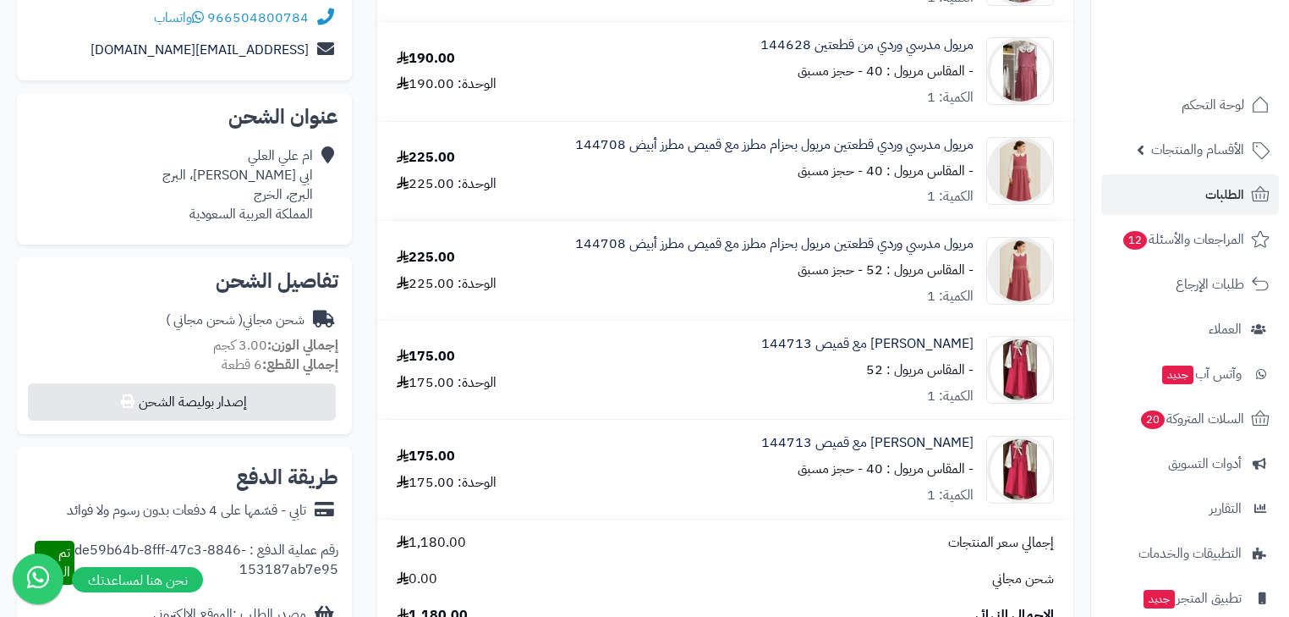
scroll to position [677, 0]
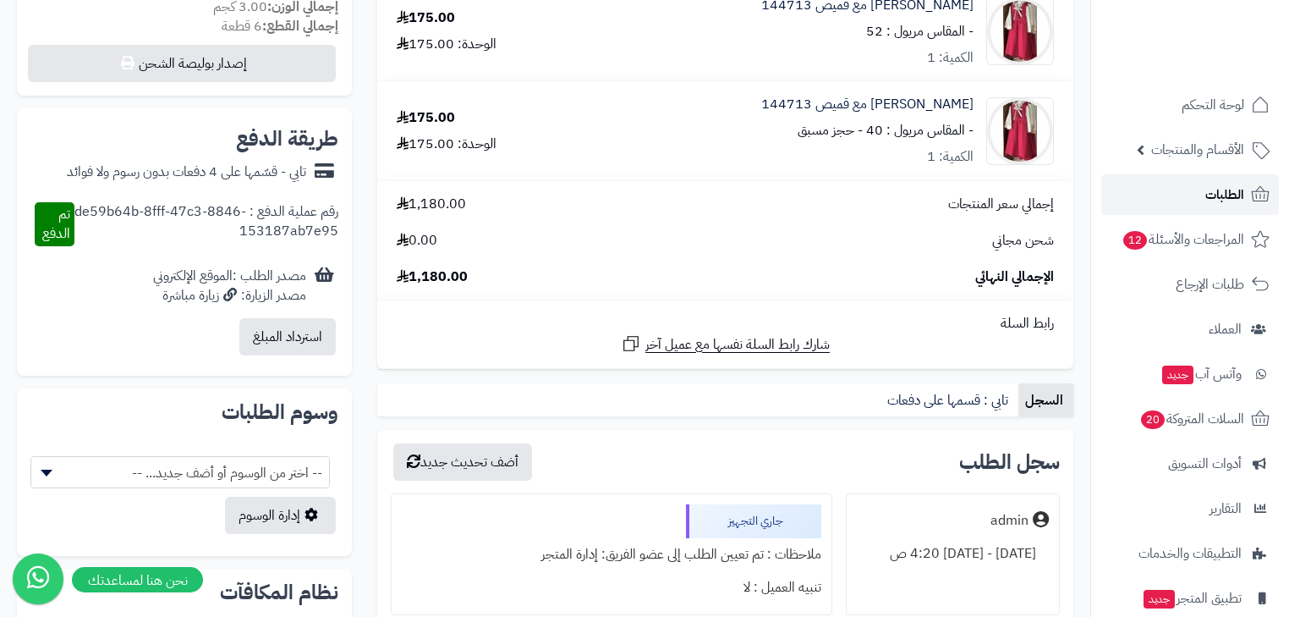
click at [1209, 196] on span "الطلبات" at bounding box center [1224, 195] width 39 height 24
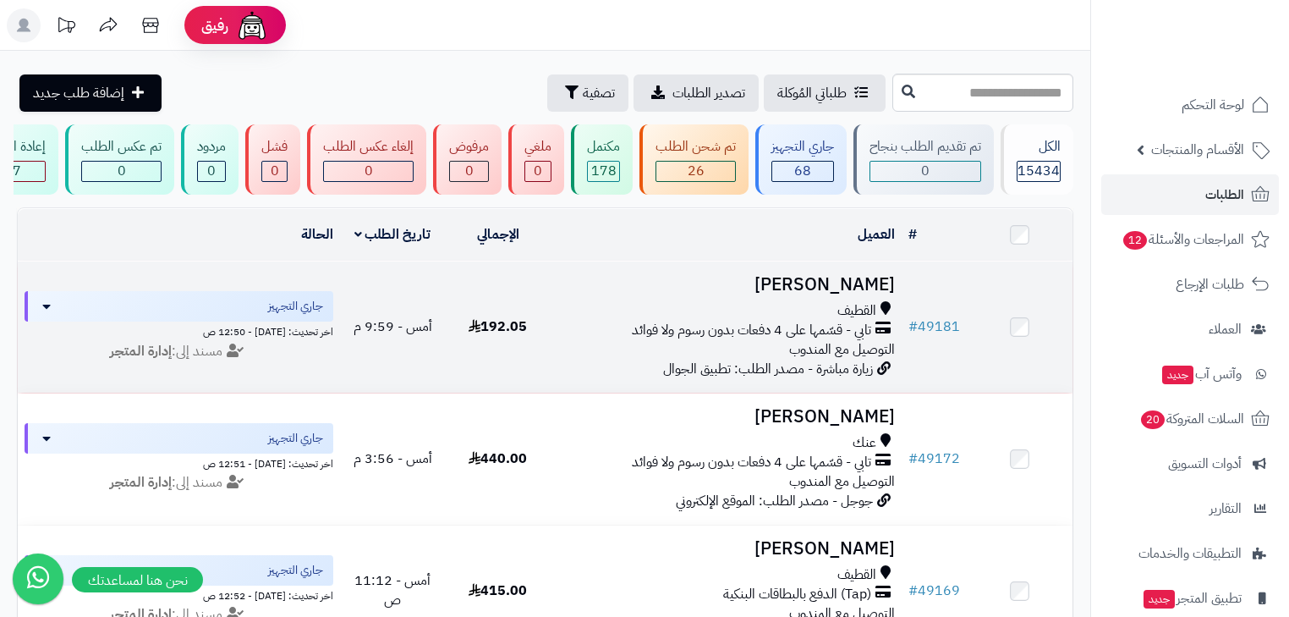
click at [825, 294] on h3 "[PERSON_NAME]" at bounding box center [726, 284] width 338 height 19
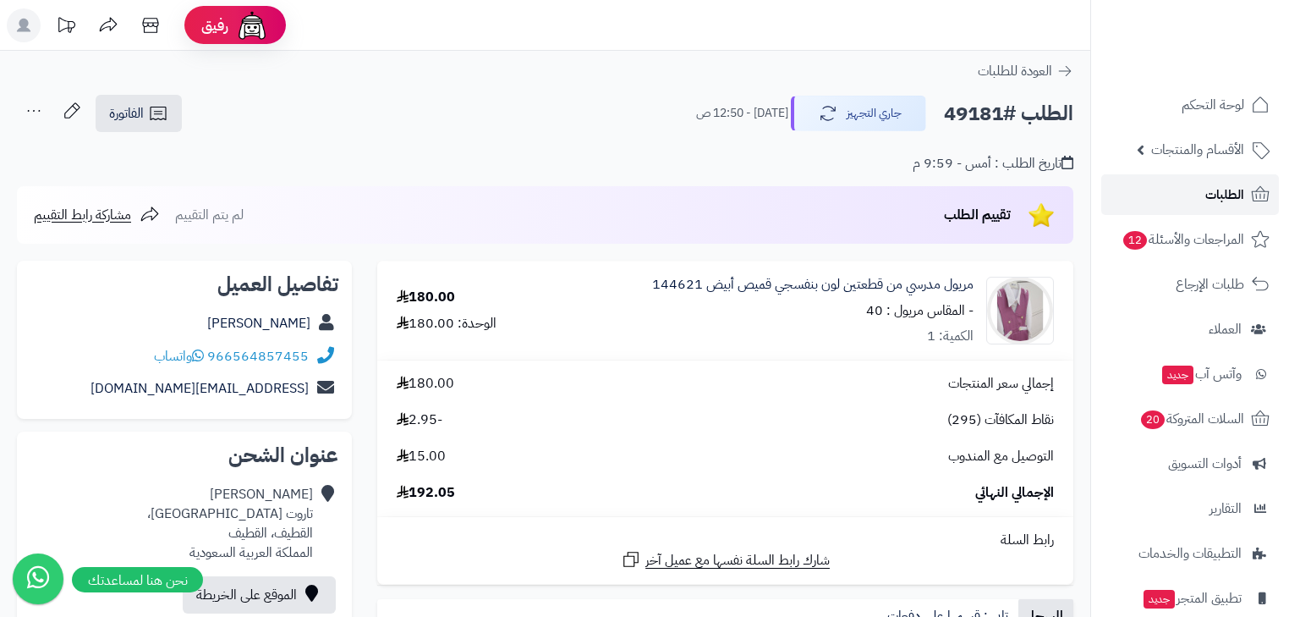
click at [1201, 200] on link "الطلبات" at bounding box center [1190, 194] width 178 height 41
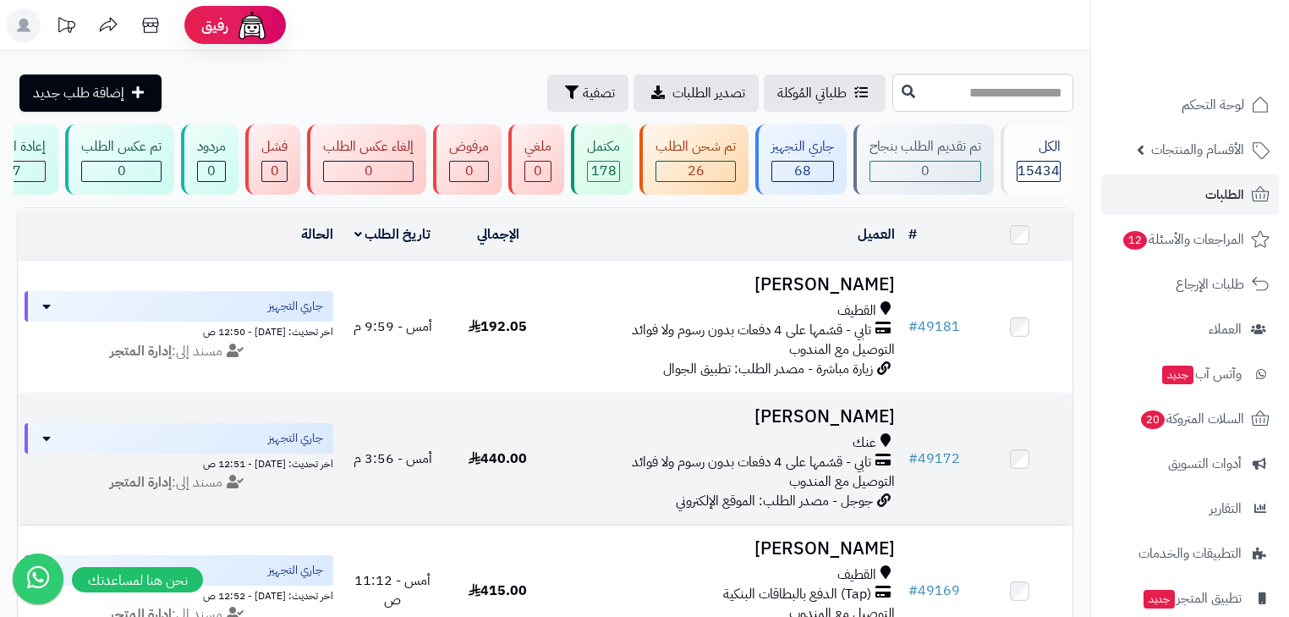
click at [838, 420] on h3 "[PERSON_NAME]" at bounding box center [726, 416] width 338 height 19
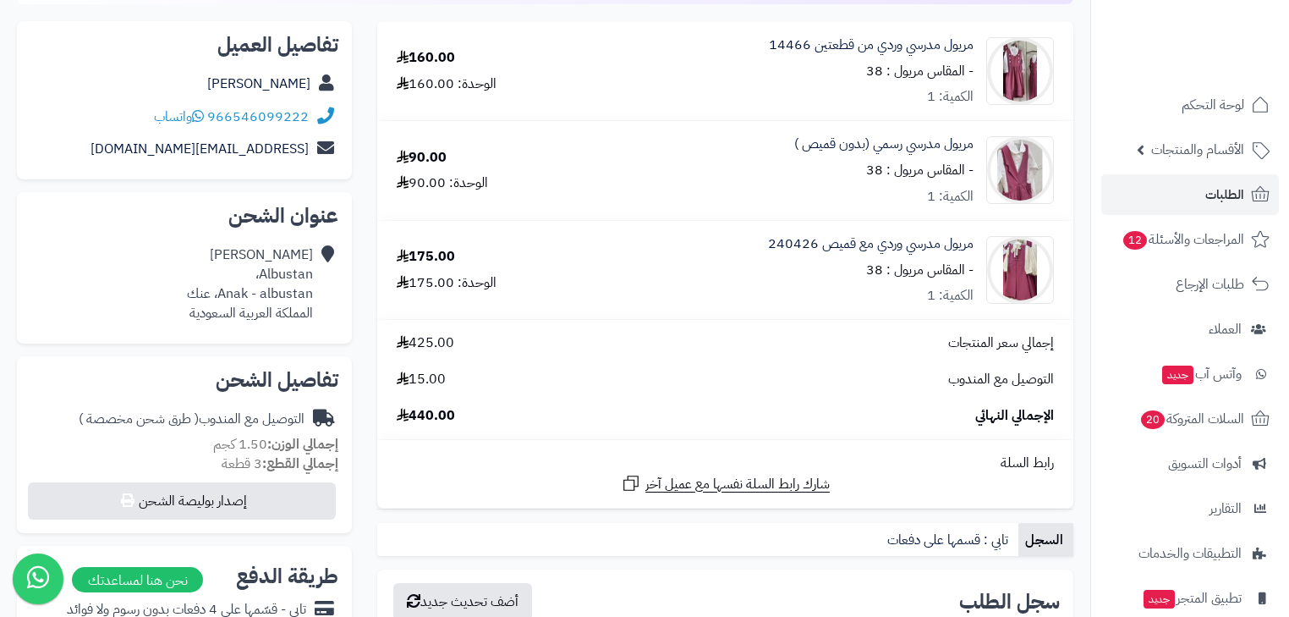
scroll to position [203, 0]
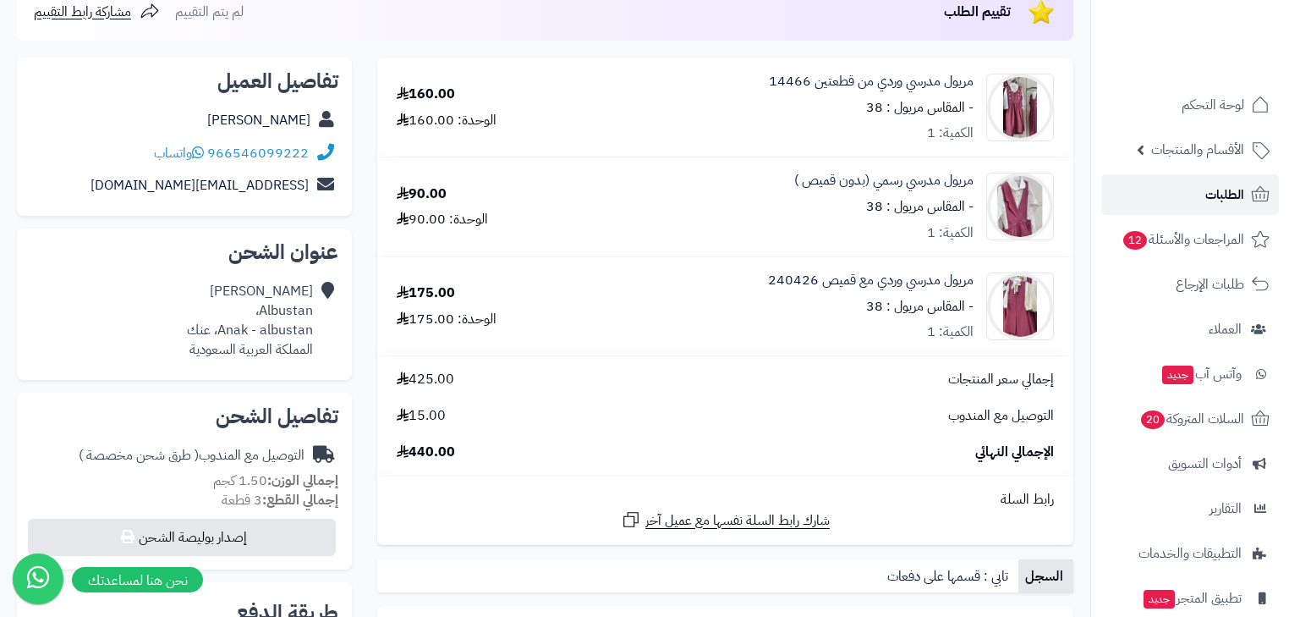
click at [1184, 191] on link "الطلبات" at bounding box center [1190, 194] width 178 height 41
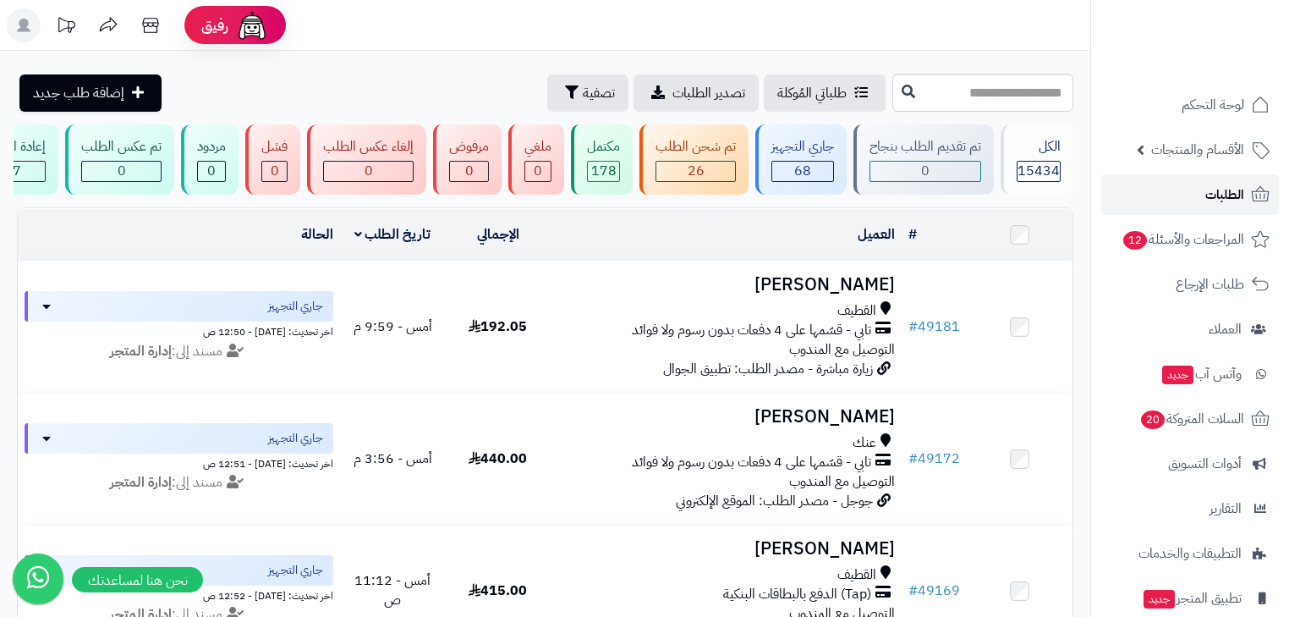
click at [1215, 203] on span "الطلبات" at bounding box center [1224, 195] width 39 height 24
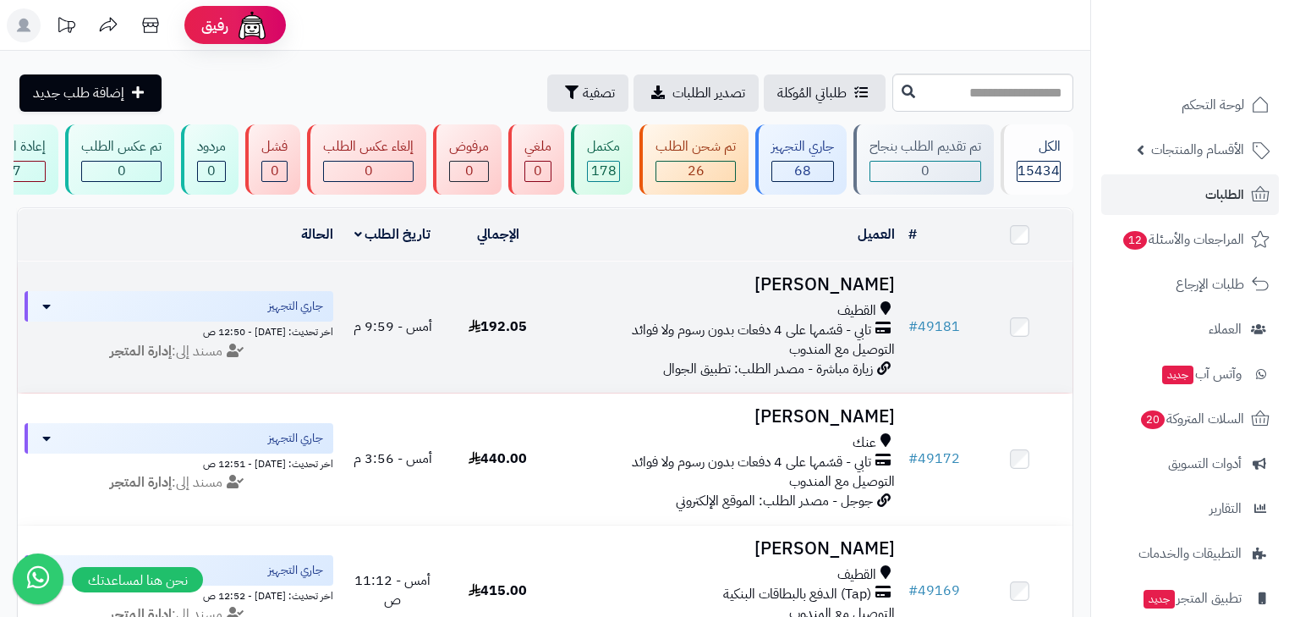
click at [752, 283] on h3 "[PERSON_NAME]" at bounding box center [726, 284] width 338 height 19
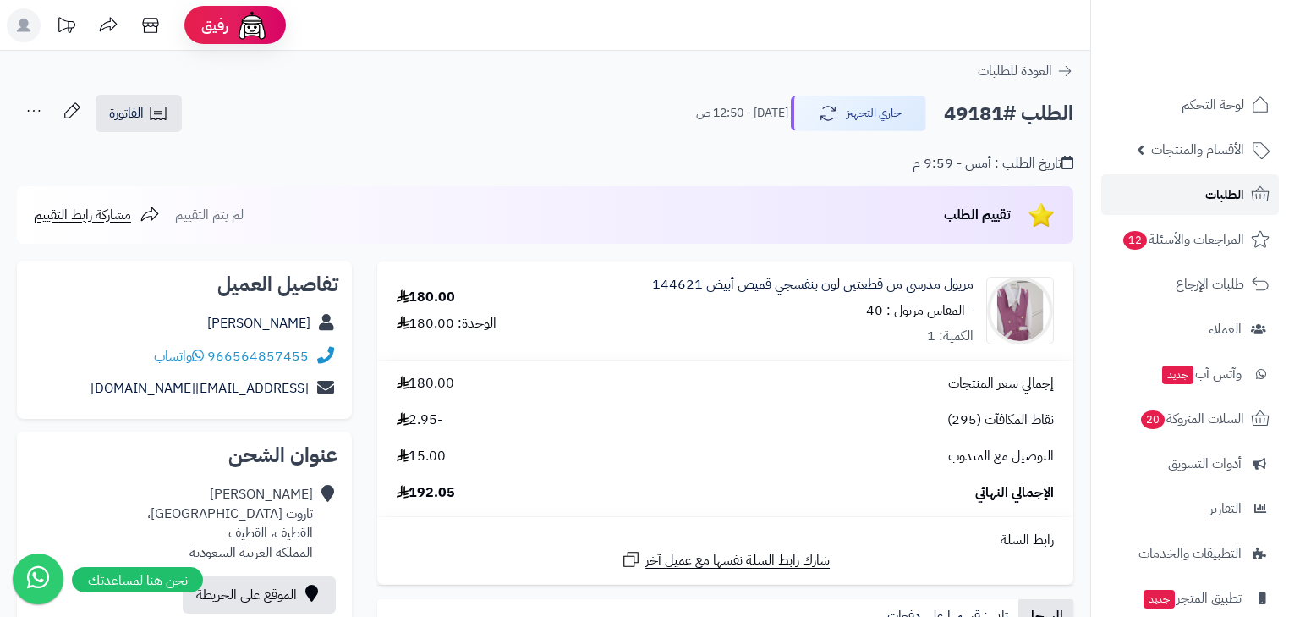
click at [1228, 206] on span "الطلبات" at bounding box center [1224, 195] width 39 height 24
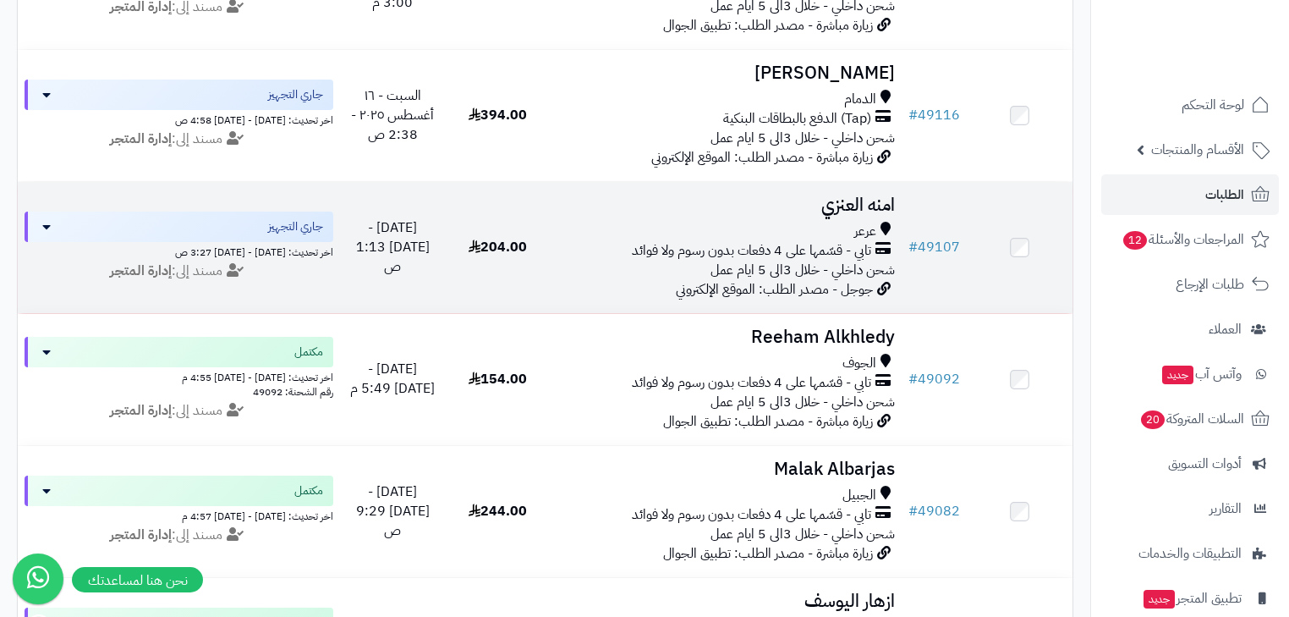
scroll to position [947, 0]
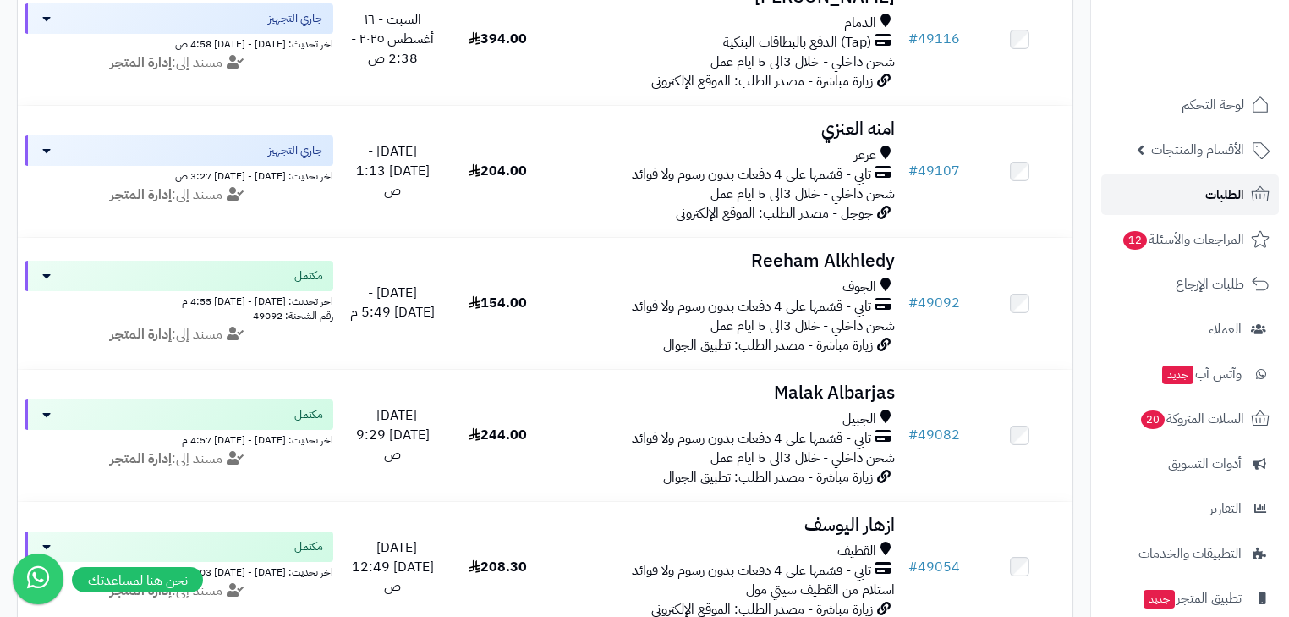
click at [1199, 192] on link "الطلبات" at bounding box center [1190, 194] width 178 height 41
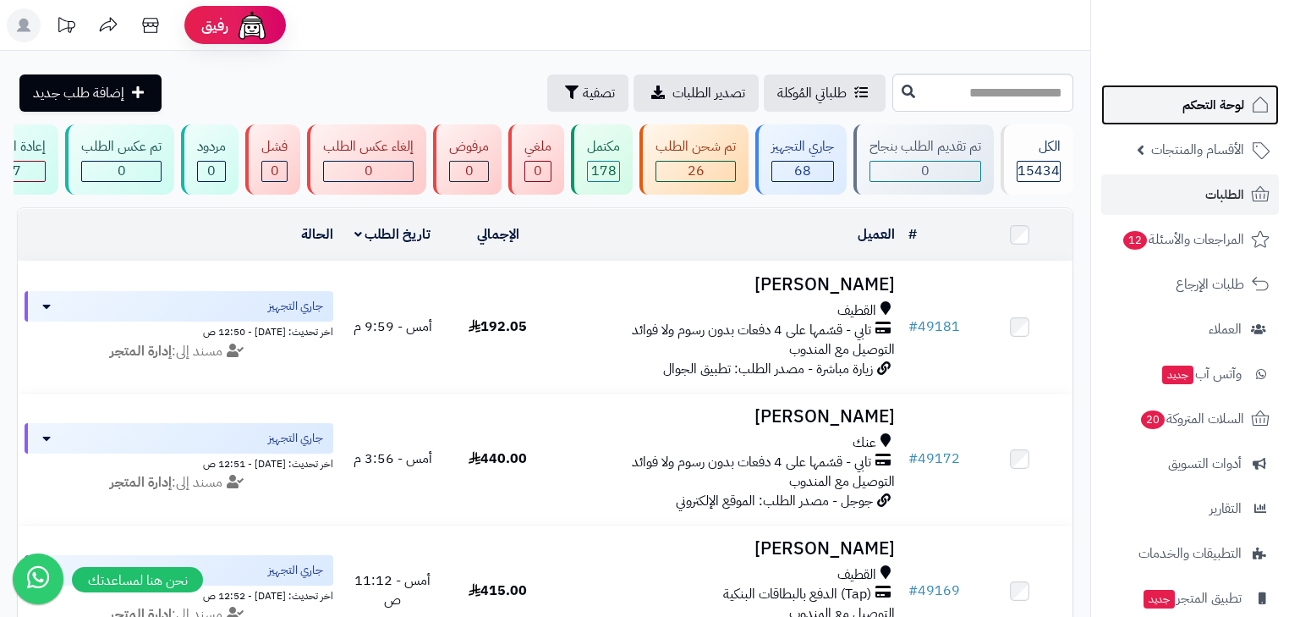
click at [1201, 88] on link "لوحة التحكم" at bounding box center [1190, 105] width 178 height 41
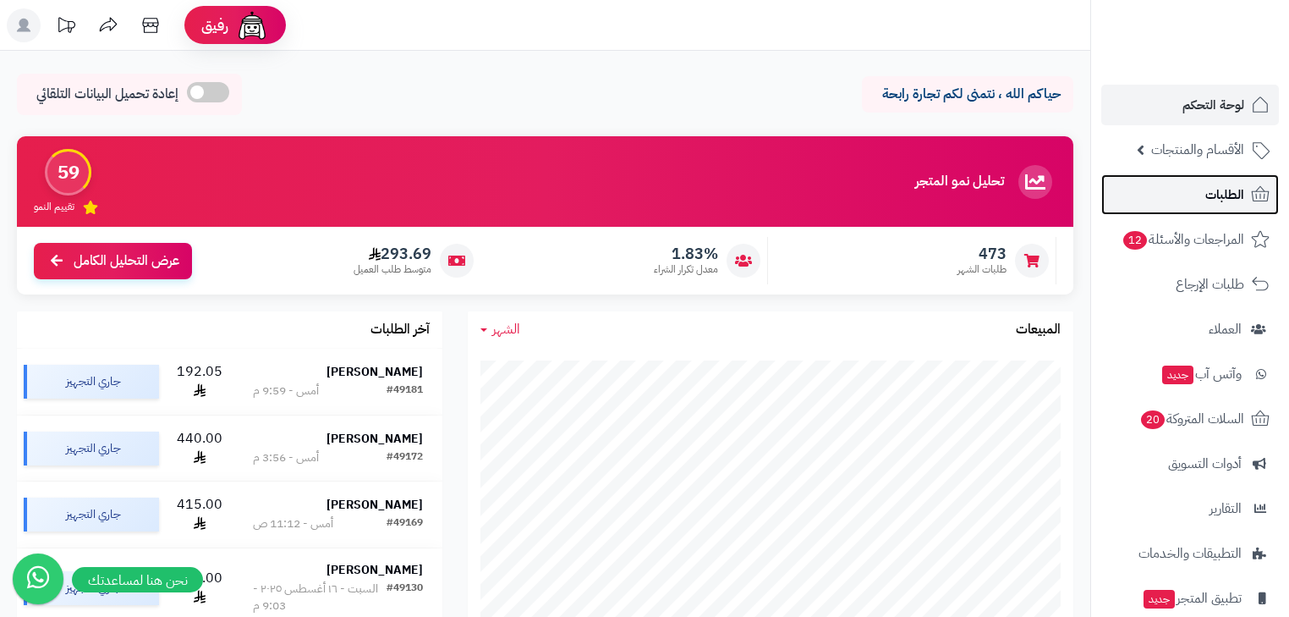
click at [1210, 200] on span "الطلبات" at bounding box center [1224, 195] width 39 height 24
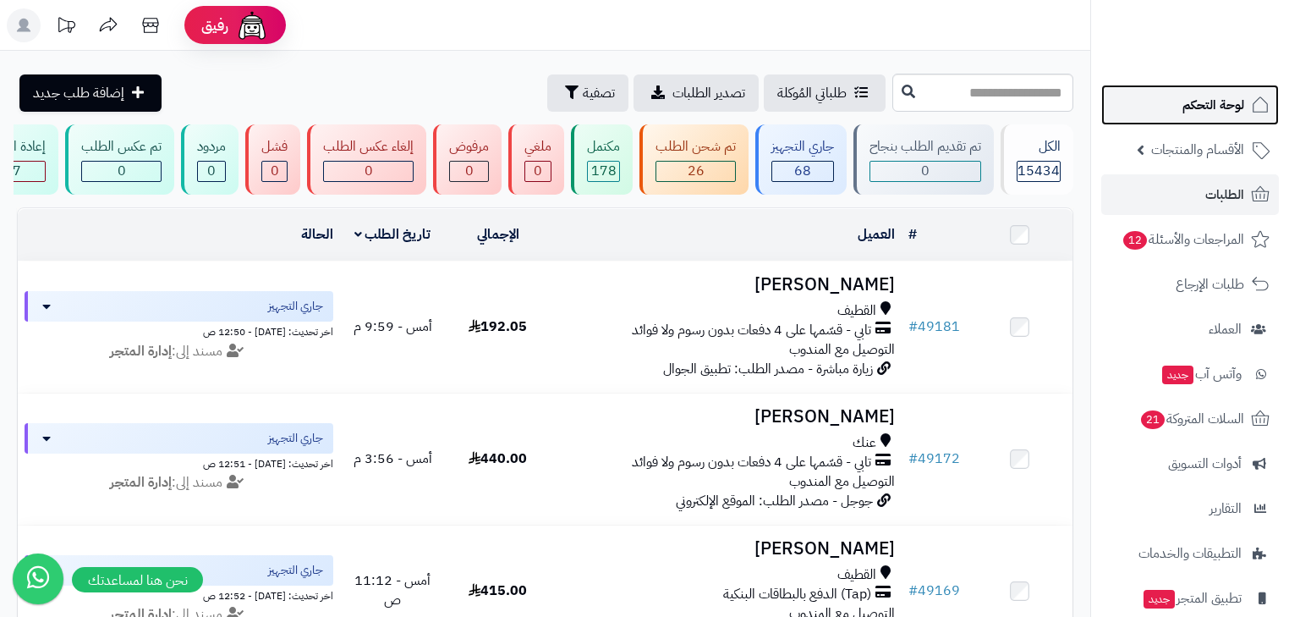
click at [1207, 113] on span "لوحة التحكم" at bounding box center [1214, 105] width 62 height 24
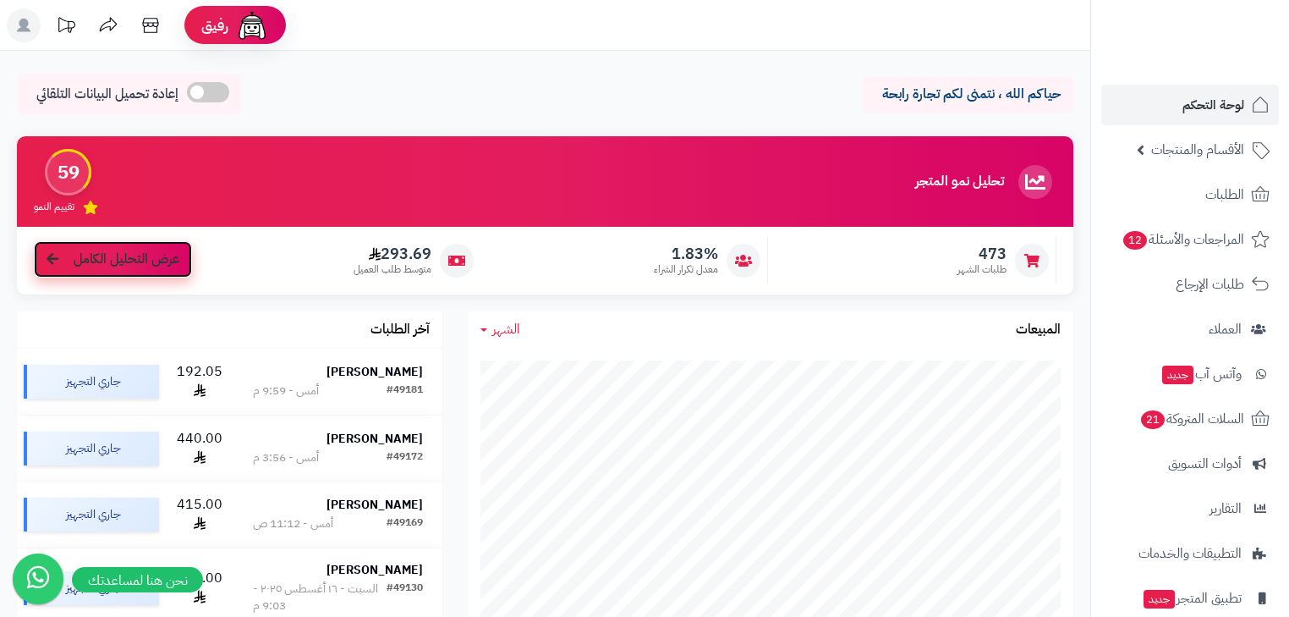
click at [118, 266] on span "عرض التحليل الكامل" at bounding box center [127, 259] width 106 height 19
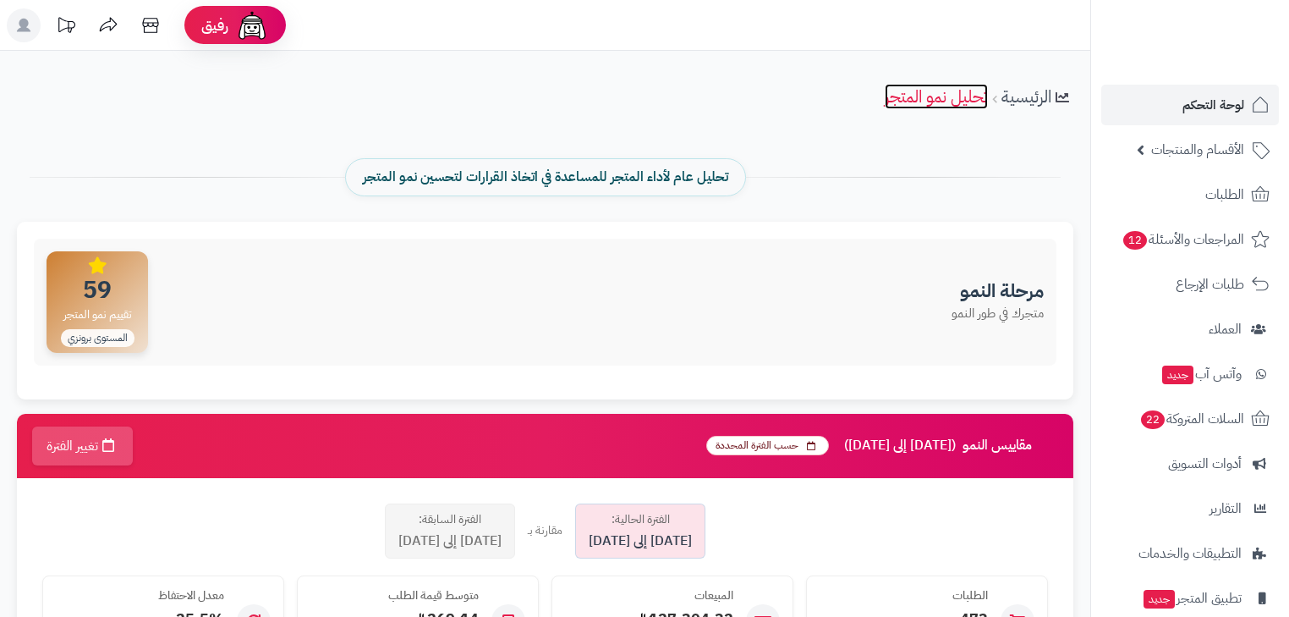
click at [932, 102] on link "تحليل نمو المتجر" at bounding box center [936, 96] width 103 height 25
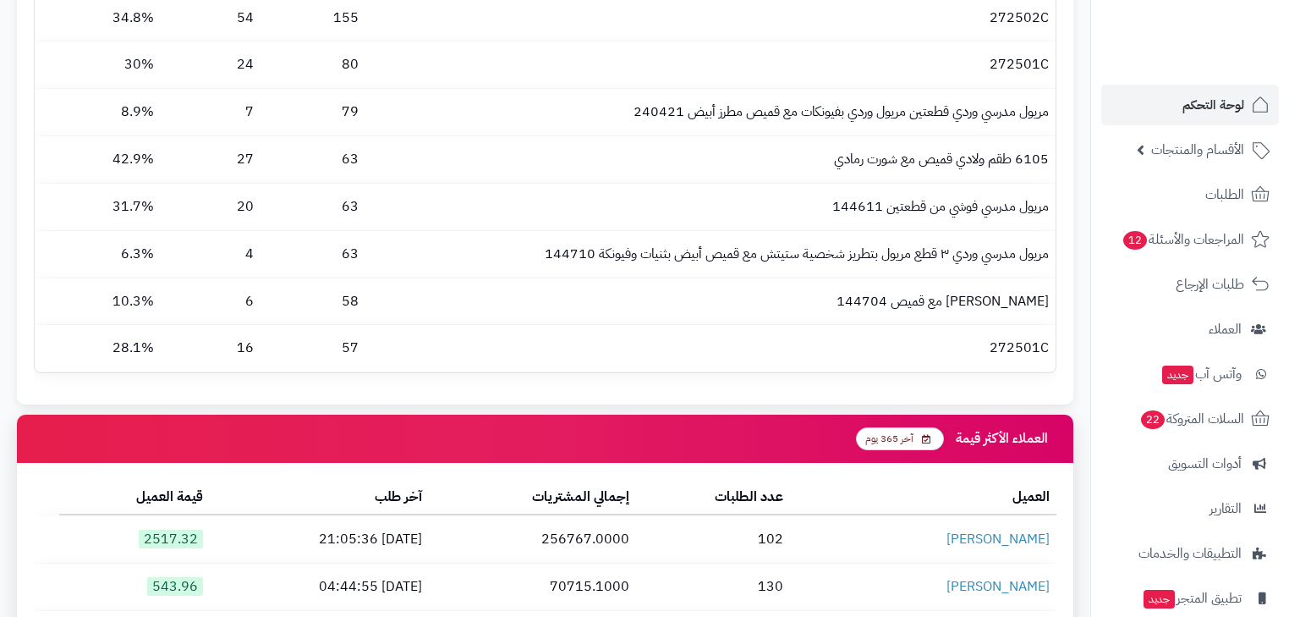
scroll to position [2368, 0]
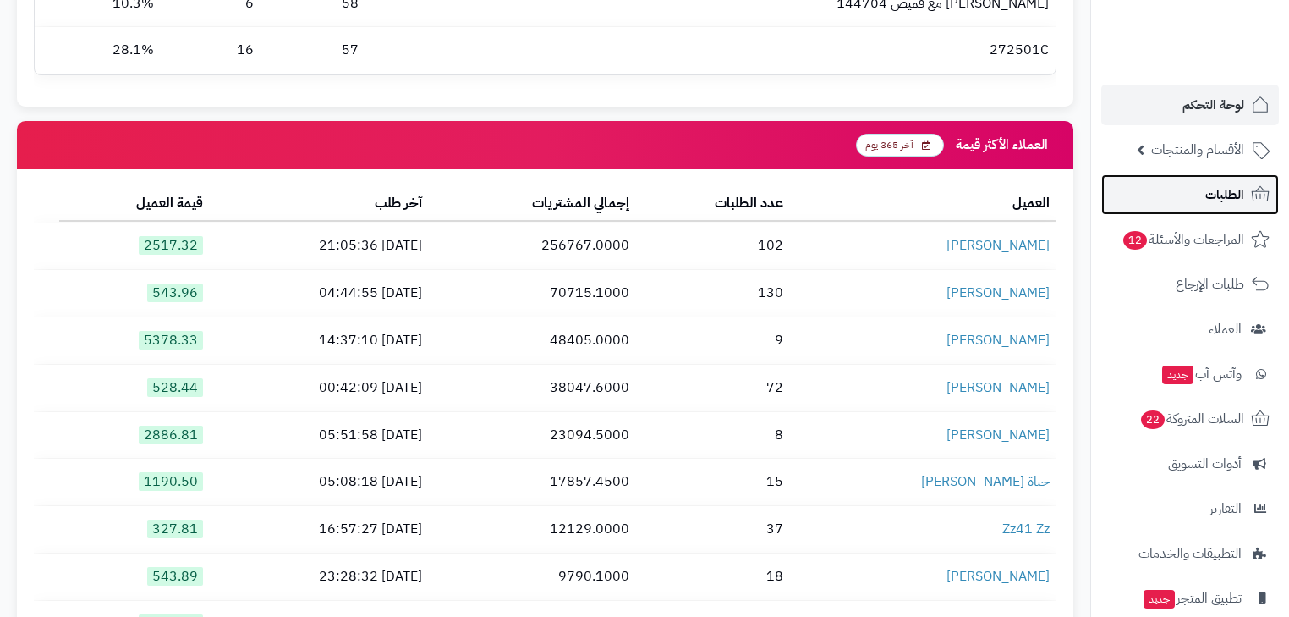
click at [1218, 196] on span "الطلبات" at bounding box center [1224, 195] width 39 height 24
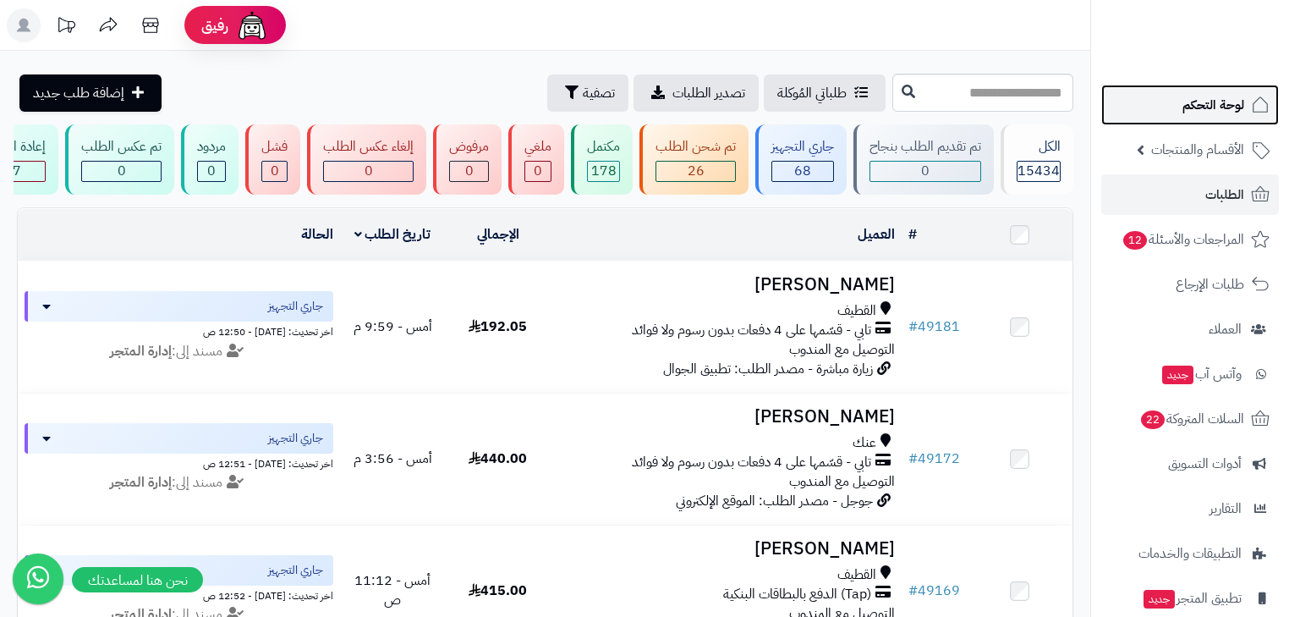
click at [1245, 98] on link "لوحة التحكم" at bounding box center [1190, 105] width 178 height 41
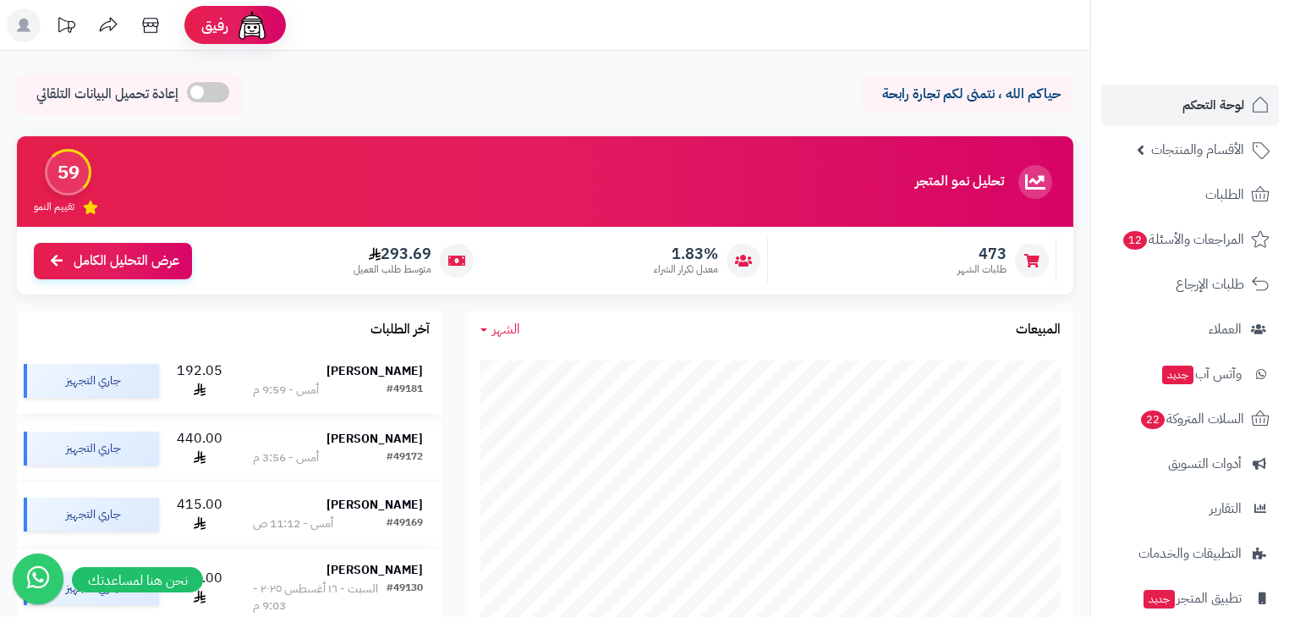
click at [372, 384] on div "#49181 أمس - 9:59 م" at bounding box center [338, 389] width 170 height 17
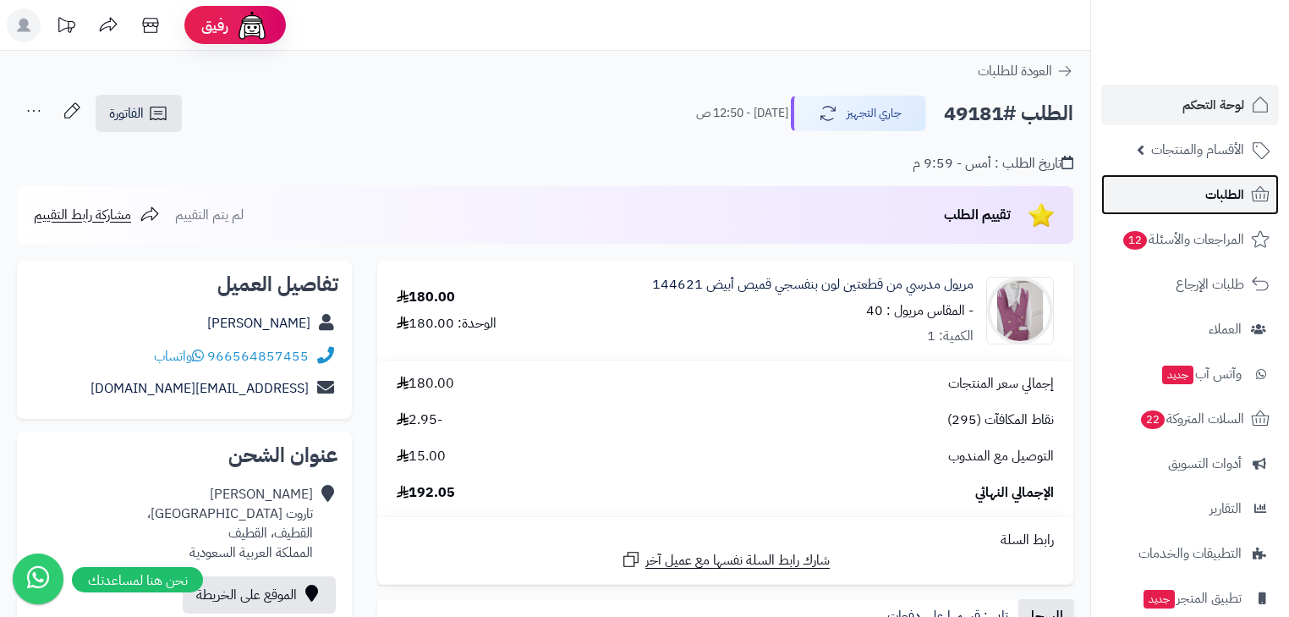
click at [1232, 197] on span "الطلبات" at bounding box center [1224, 195] width 39 height 24
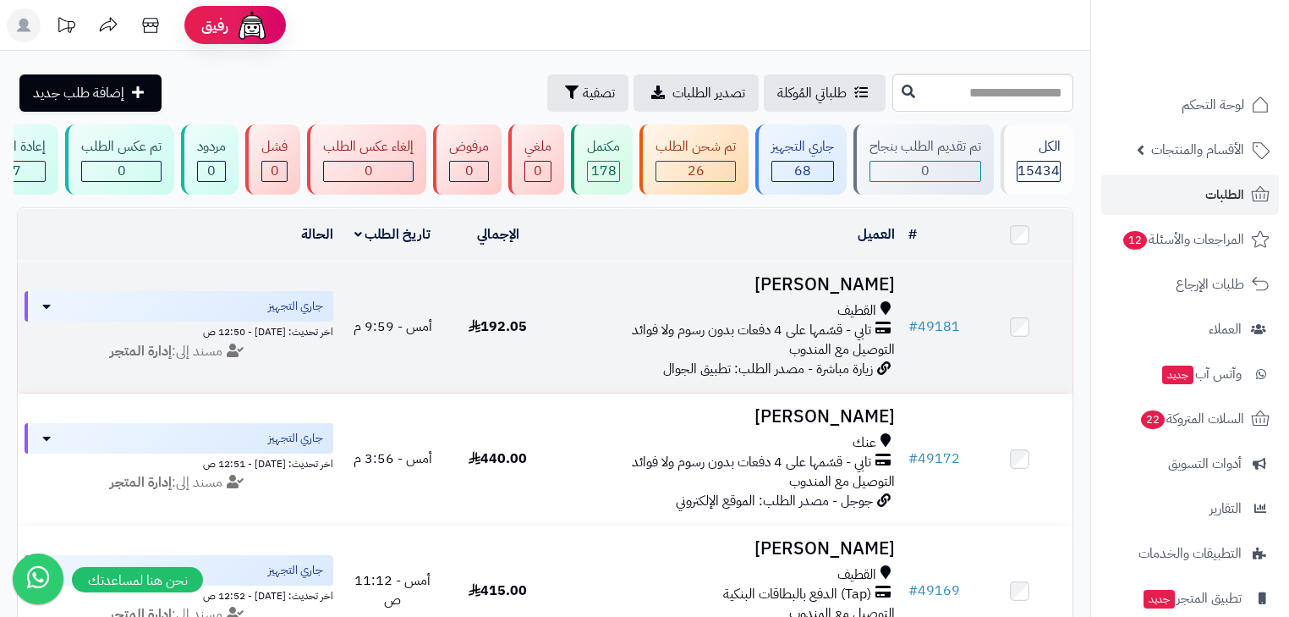
click at [845, 333] on span "تابي - قسّمها على 4 دفعات بدون رسوم ولا فوائد" at bounding box center [751, 330] width 239 height 19
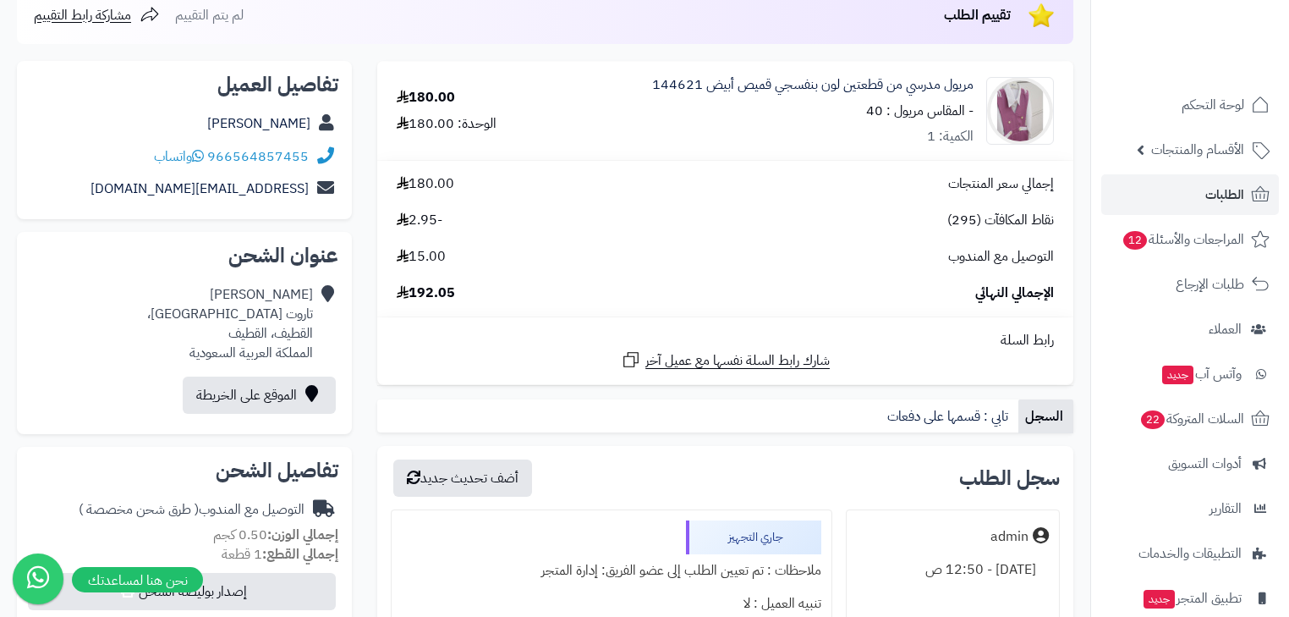
scroll to position [203, 0]
